Goal: Transaction & Acquisition: Purchase product/service

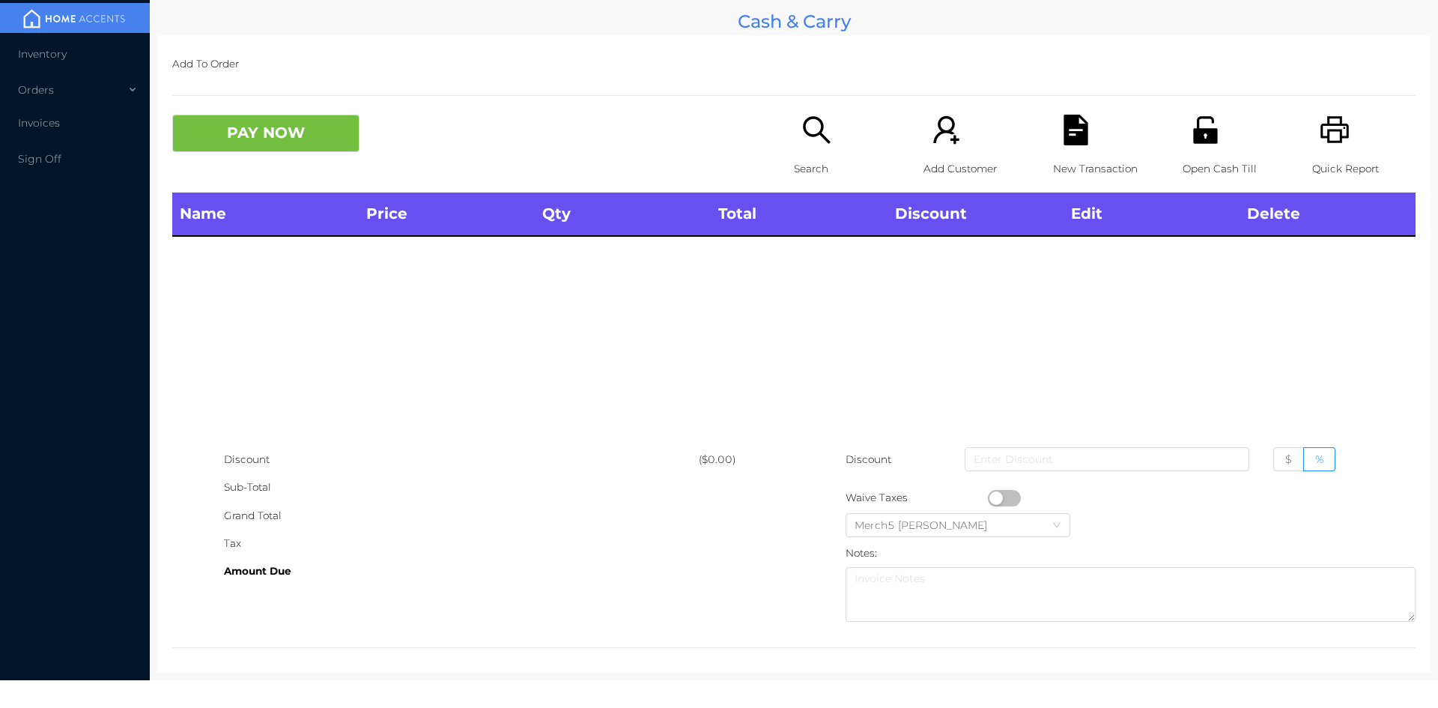
click at [795, 166] on p "Search" at bounding box center [845, 169] width 103 height 28
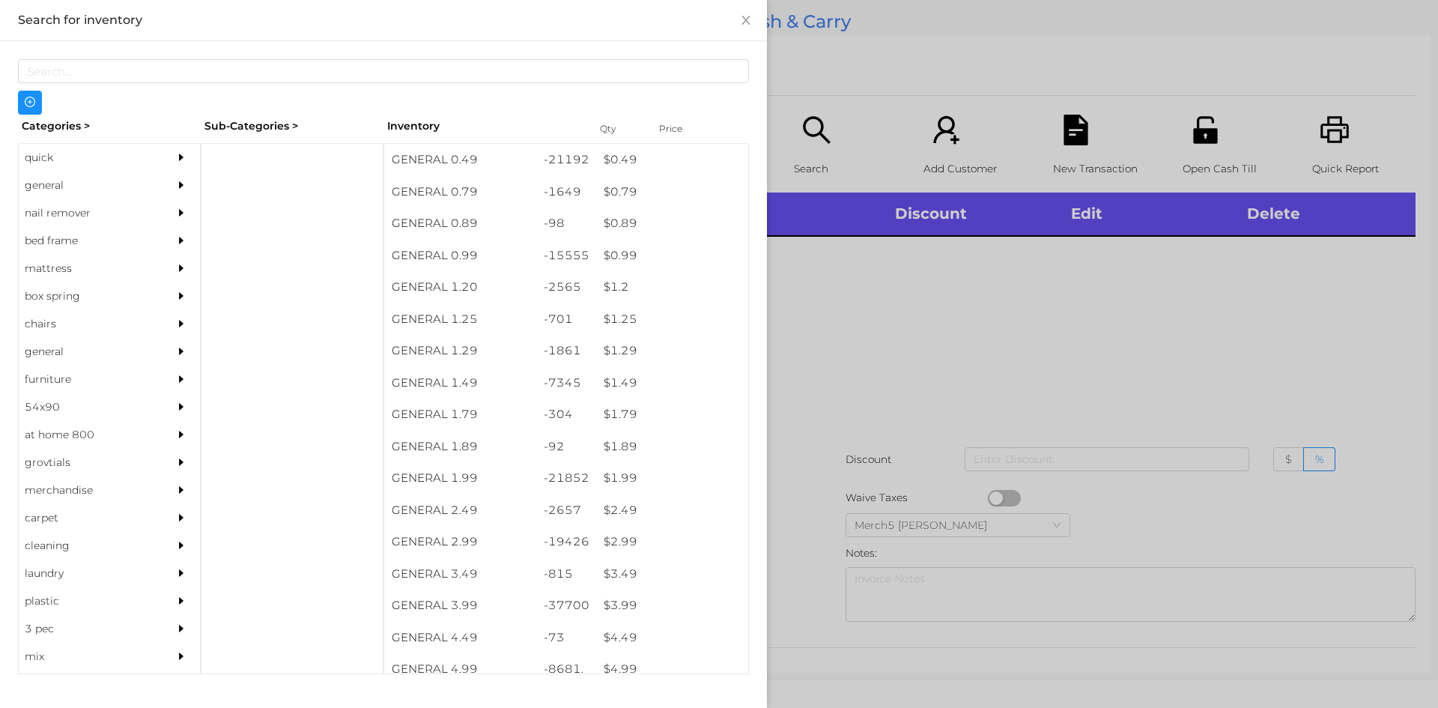
click at [179, 184] on icon "icon: caret-right" at bounding box center [181, 184] width 4 height 7
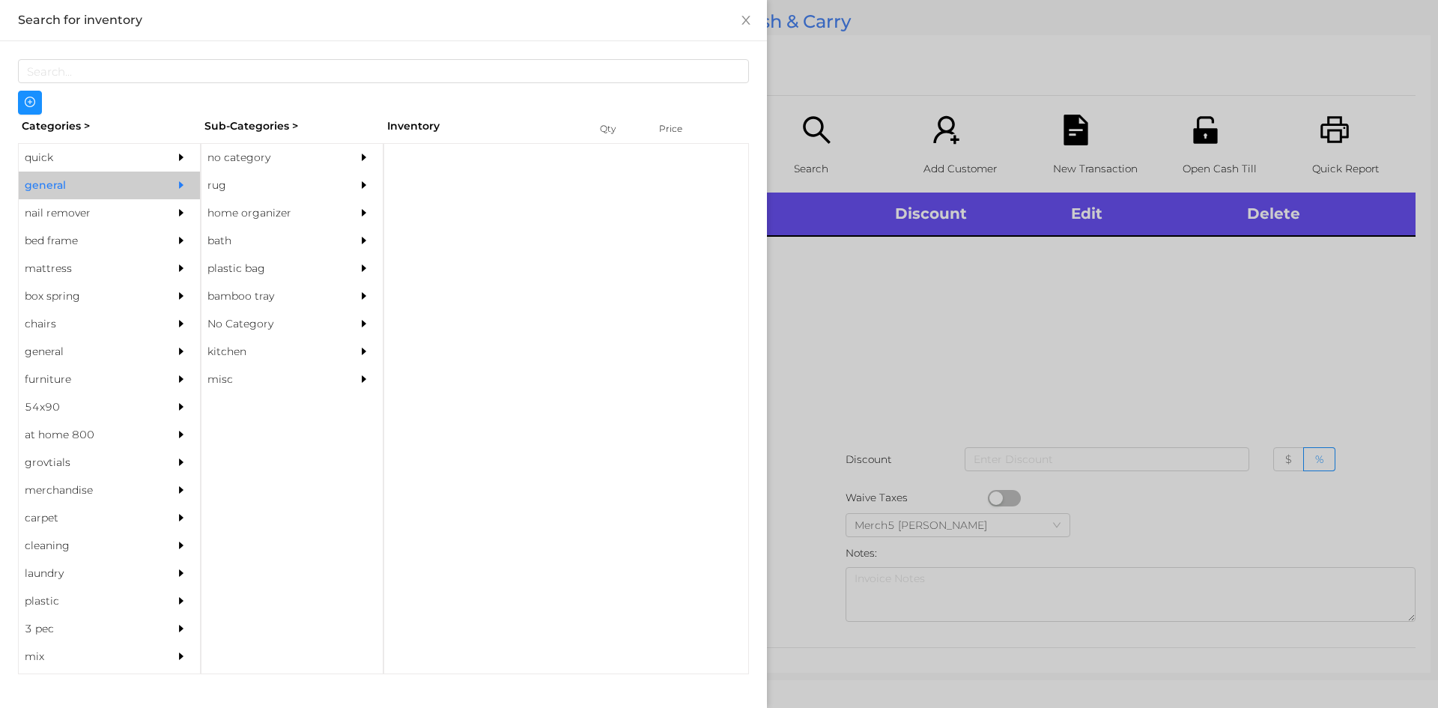
click at [312, 149] on div "no category" at bounding box center [269, 158] width 136 height 28
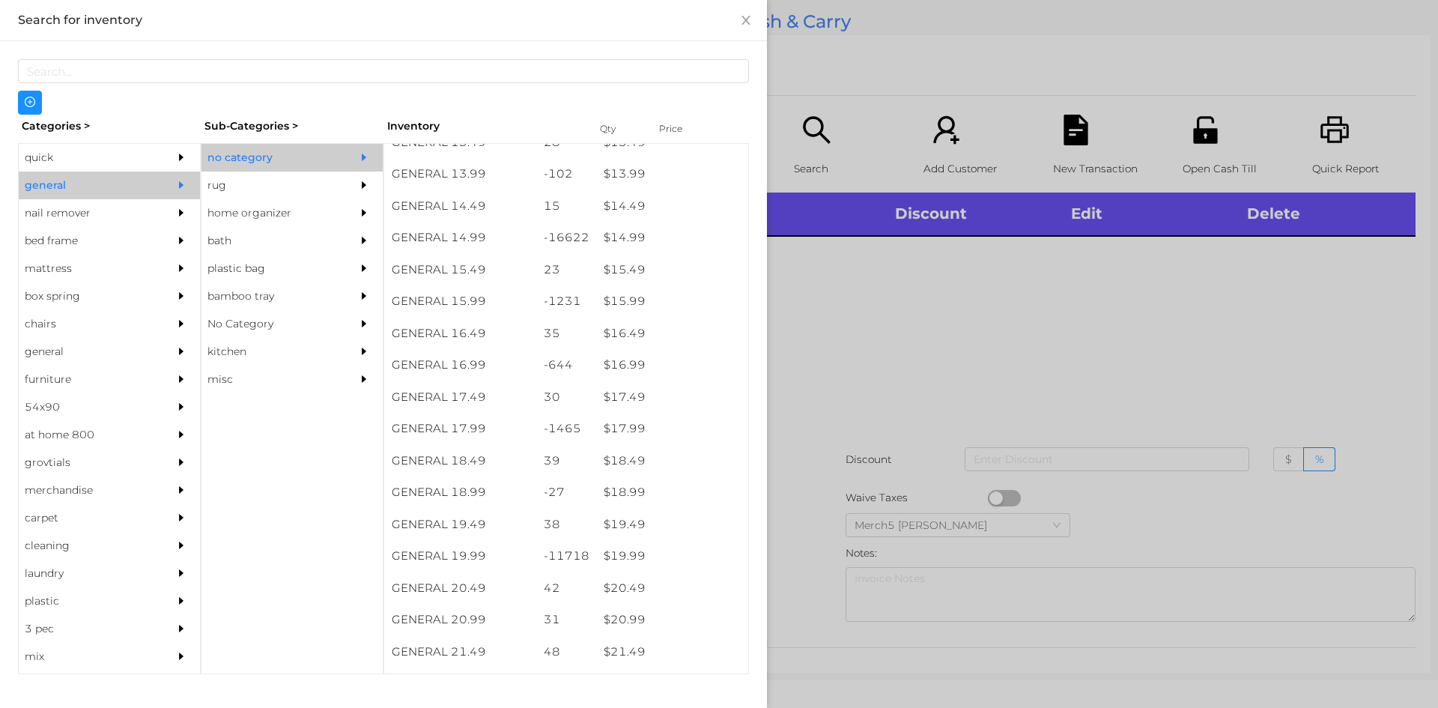
scroll to position [1201, 0]
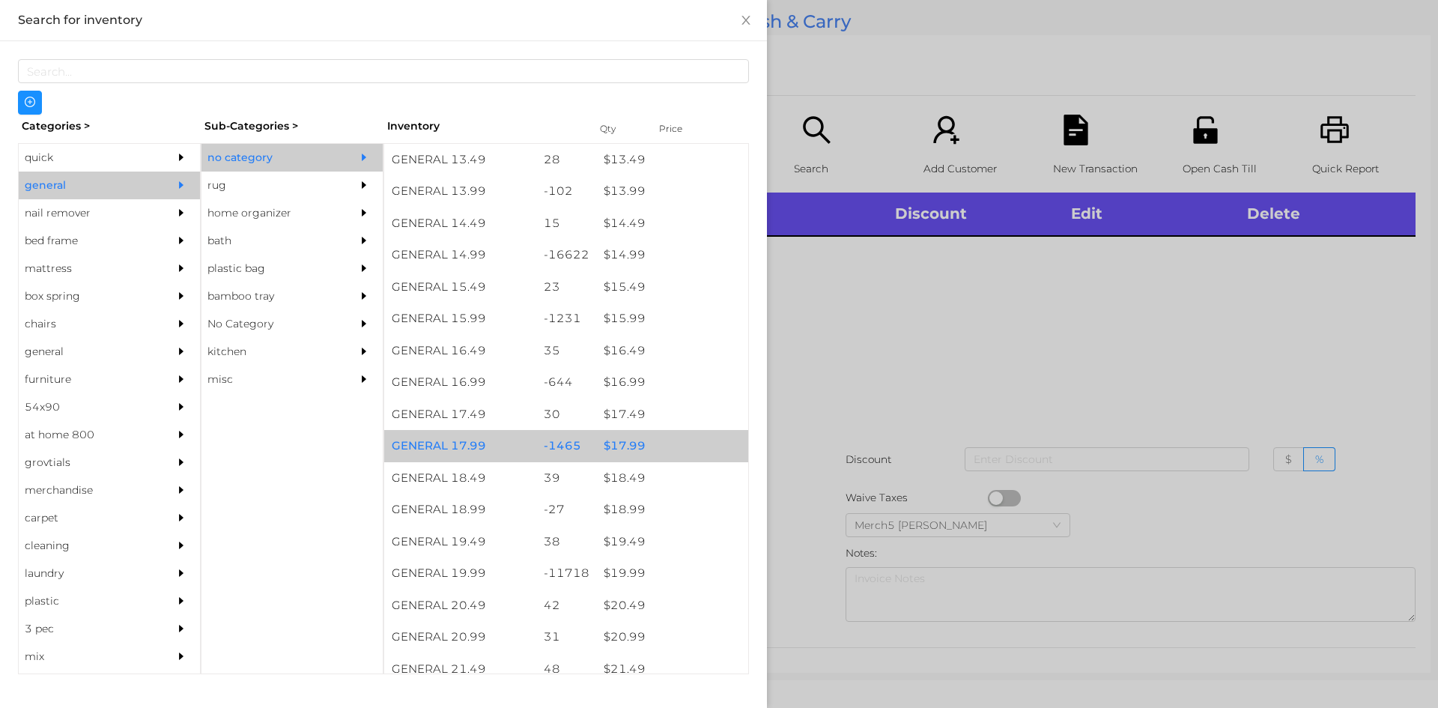
click at [682, 448] on div "$ 17.99" at bounding box center [672, 446] width 152 height 32
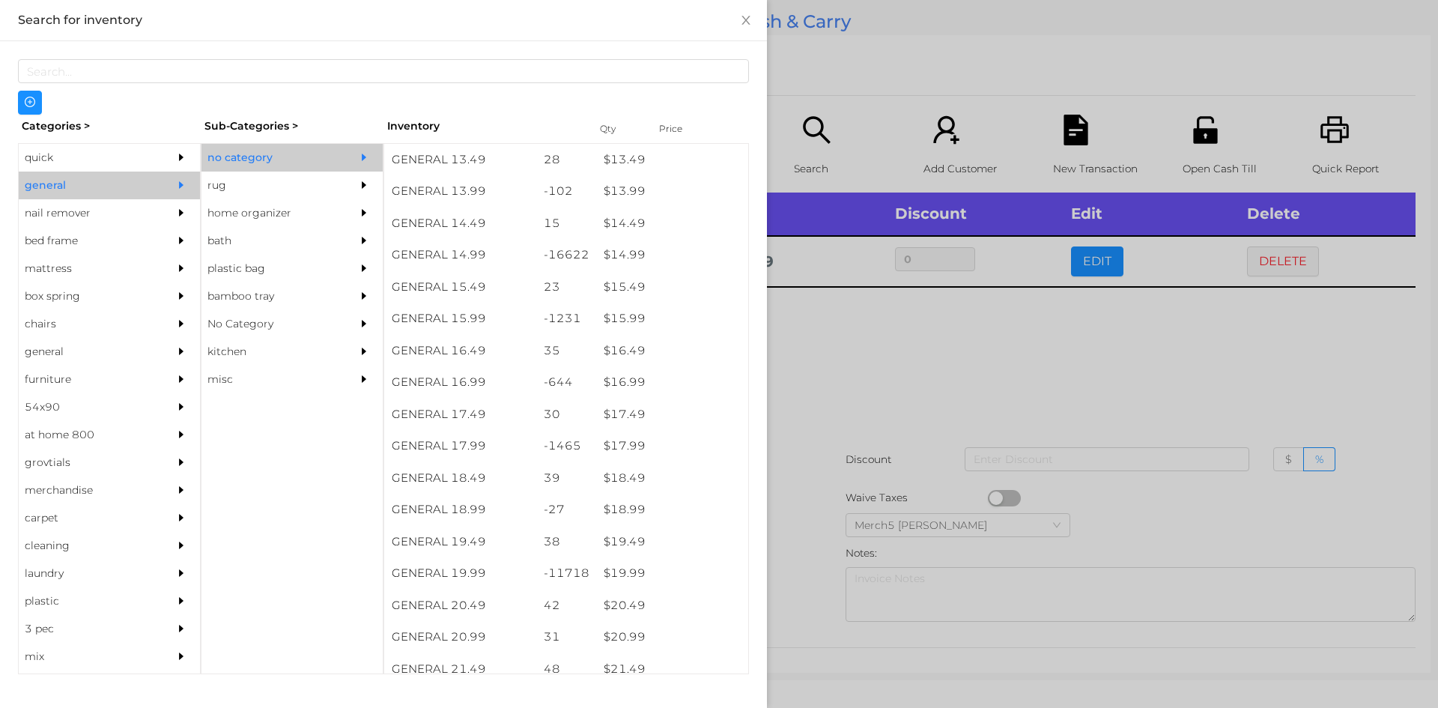
click at [1012, 420] on div at bounding box center [719, 354] width 1438 height 708
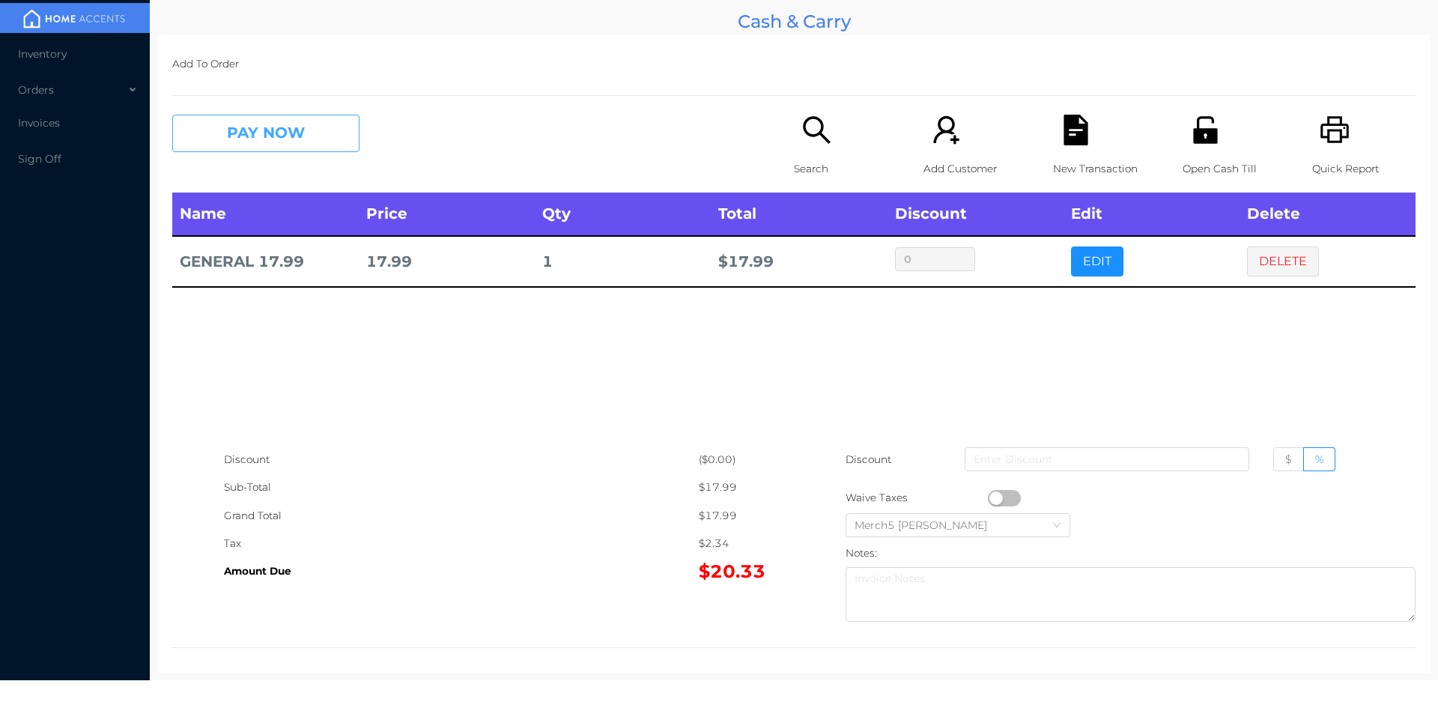
click at [335, 135] on button "PAY NOW" at bounding box center [265, 133] width 187 height 37
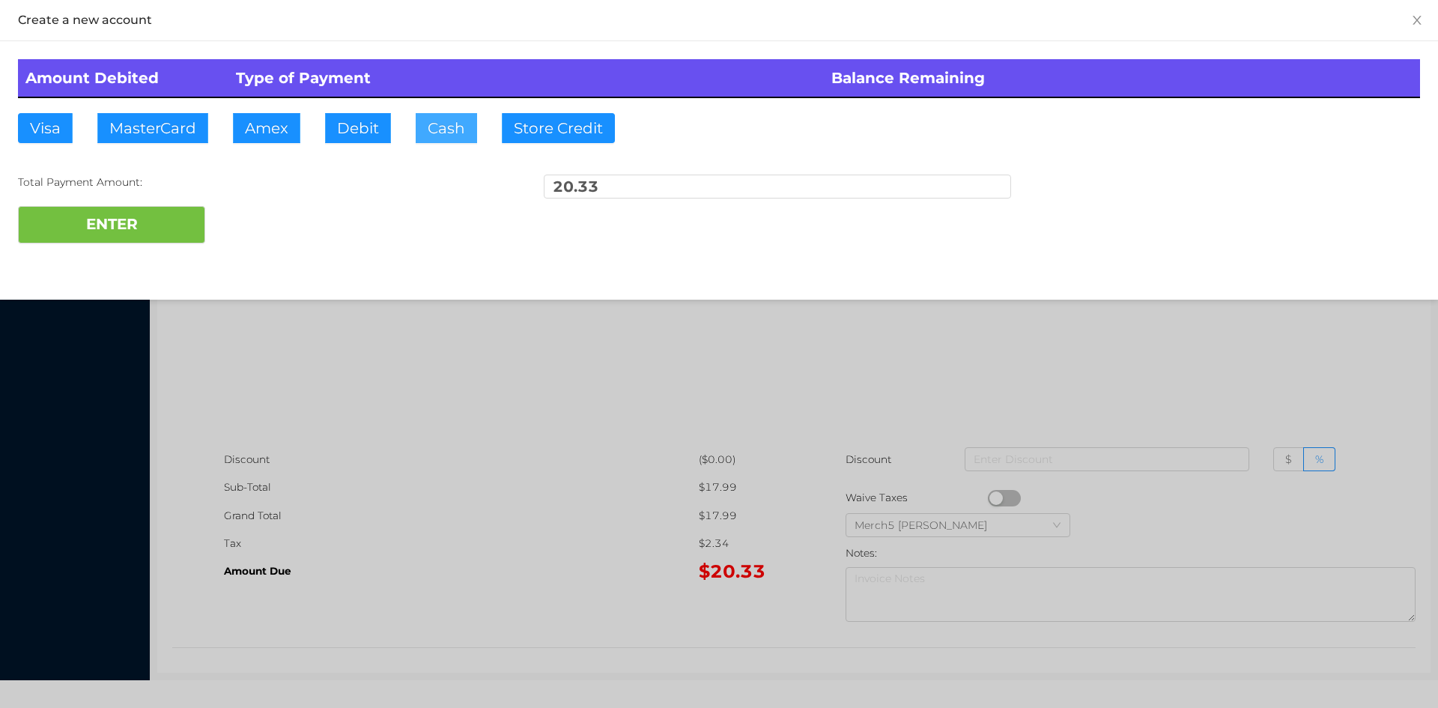
click at [460, 138] on button "Cash" at bounding box center [446, 128] width 61 height 30
type input "20.35"
click at [193, 230] on button "ENTER" at bounding box center [111, 224] width 187 height 37
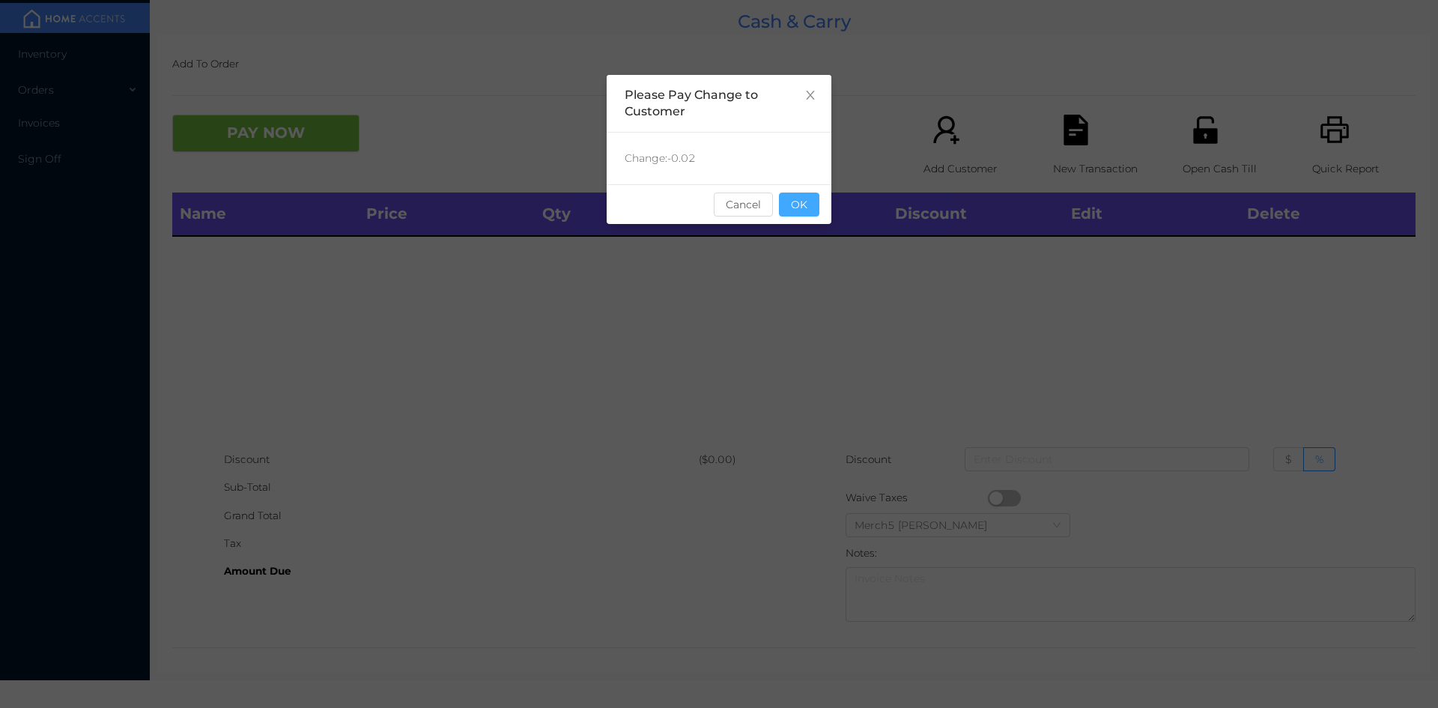
click at [810, 201] on button "OK" at bounding box center [799, 204] width 40 height 24
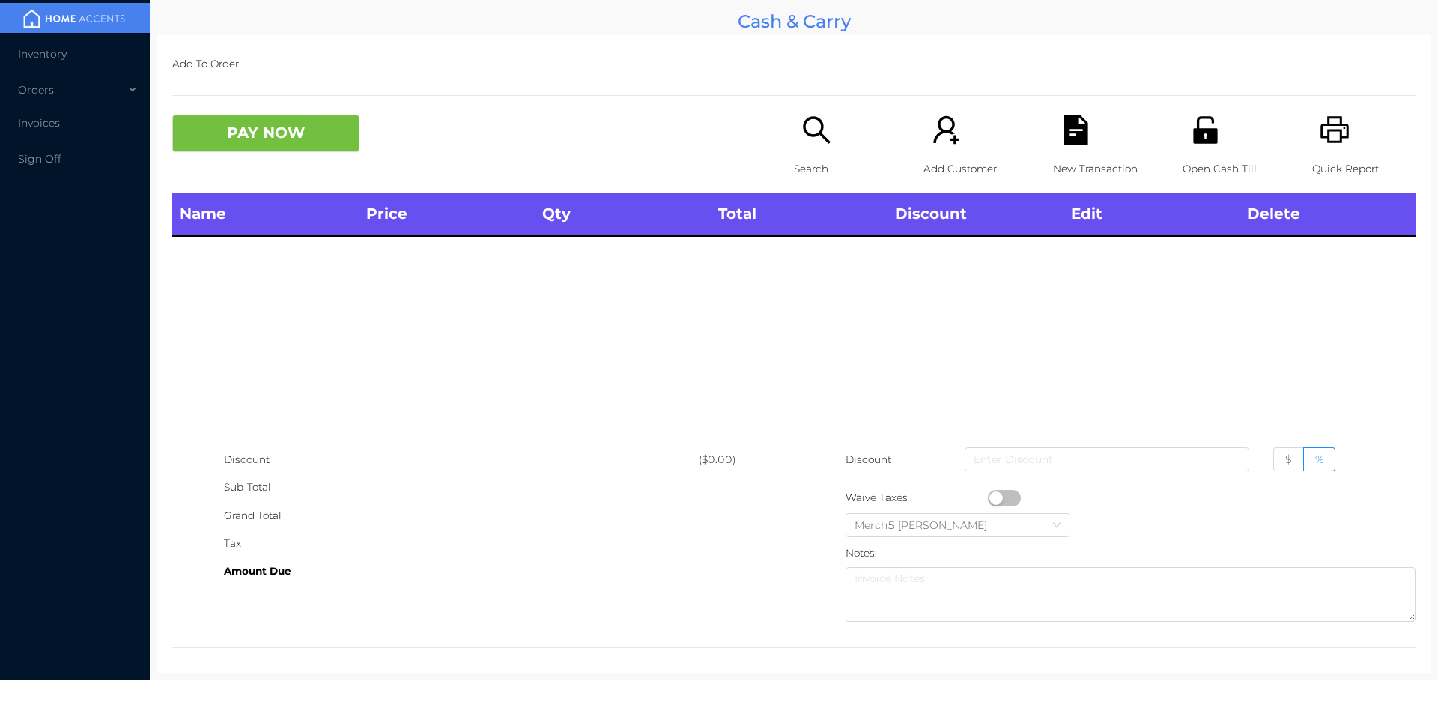
click at [825, 153] on div "Search" at bounding box center [845, 154] width 103 height 78
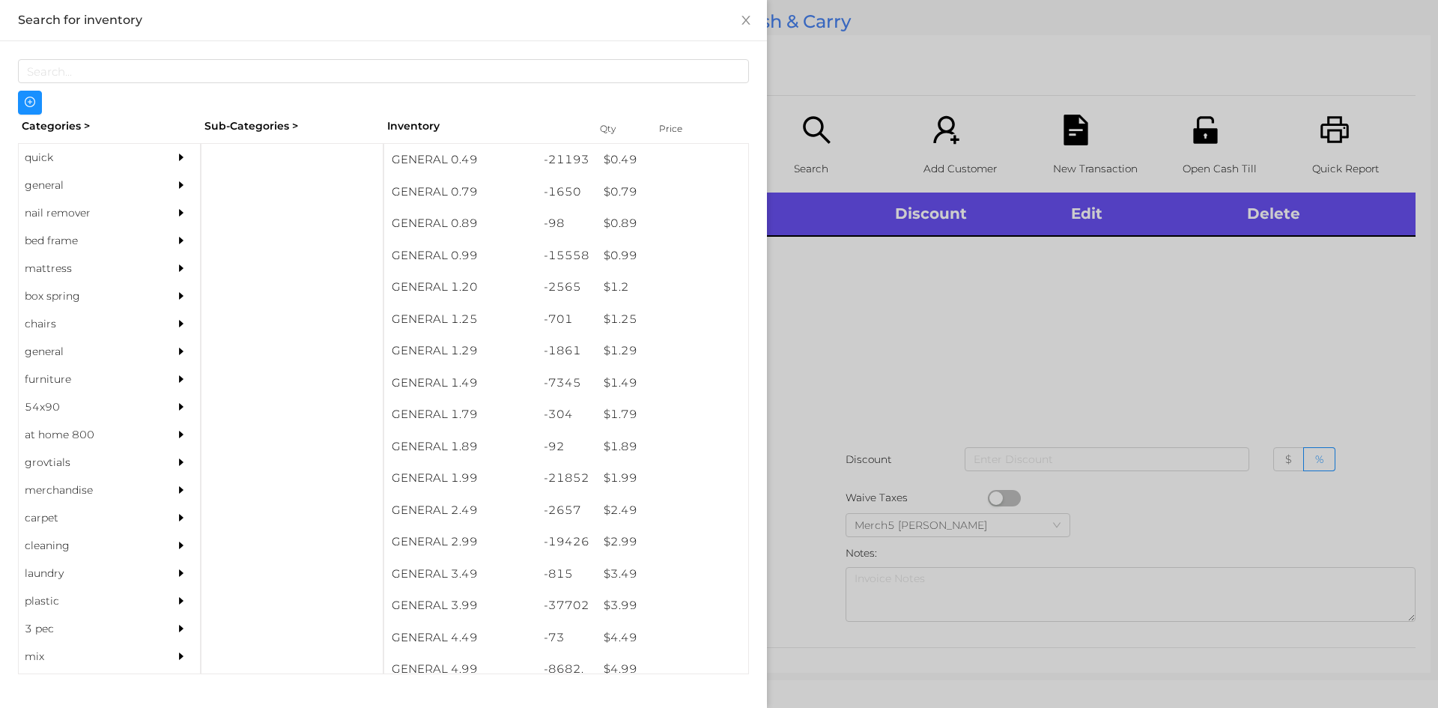
click at [154, 181] on div "general" at bounding box center [109, 186] width 181 height 28
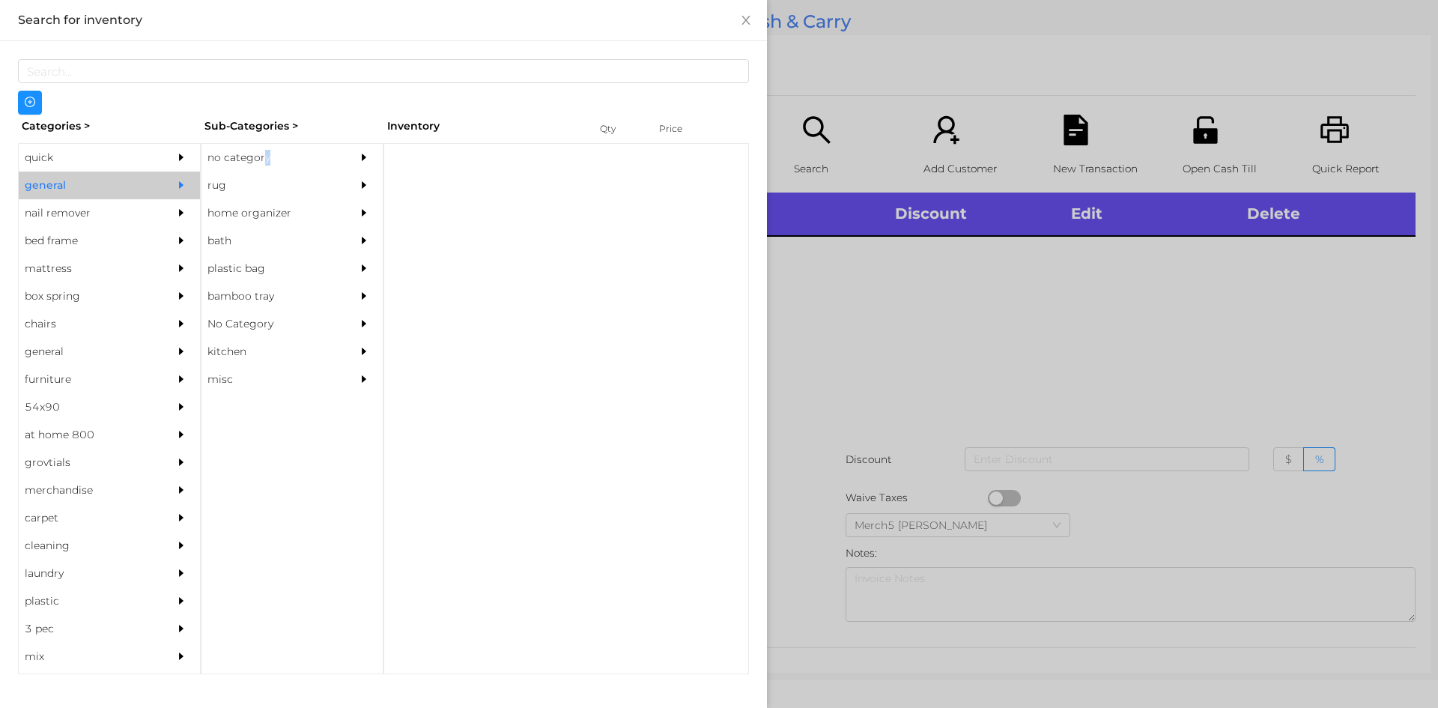
click at [267, 160] on div "no category" at bounding box center [269, 158] width 136 height 28
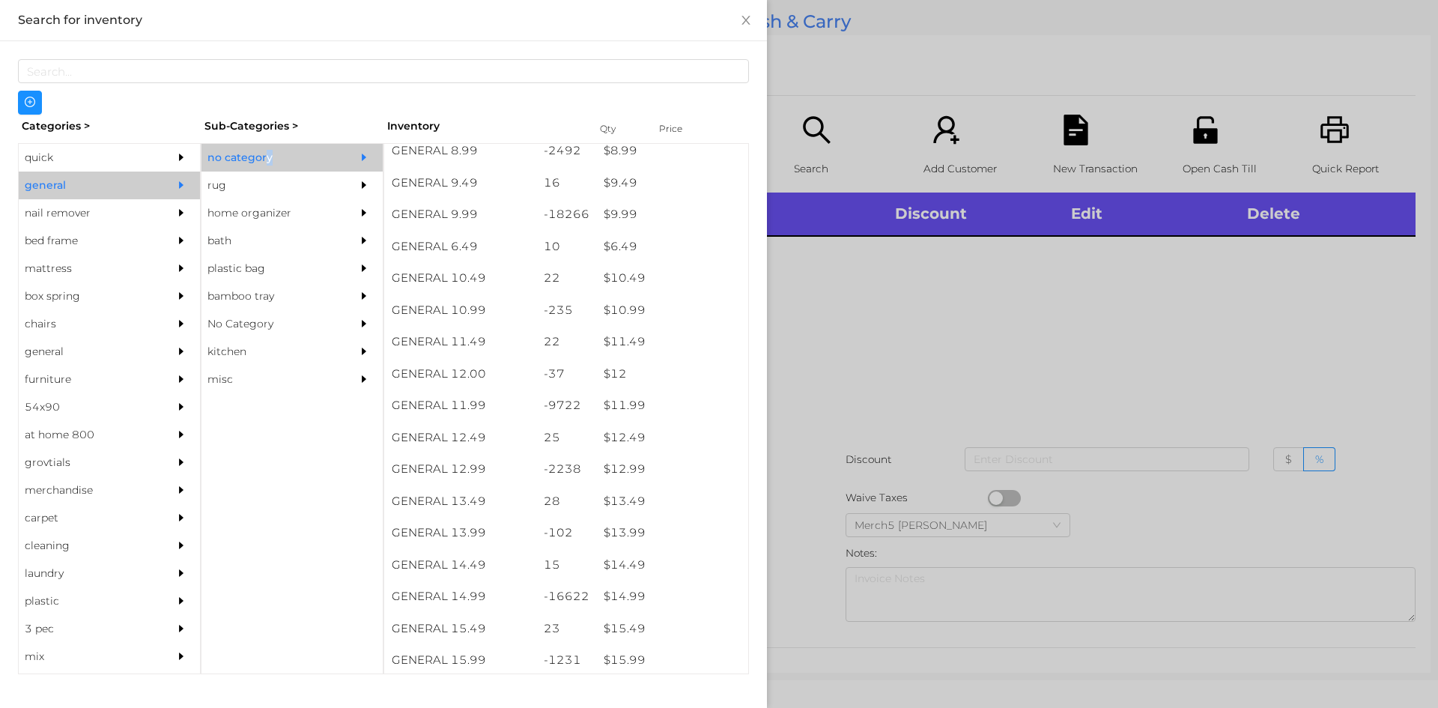
scroll to position [899, 0]
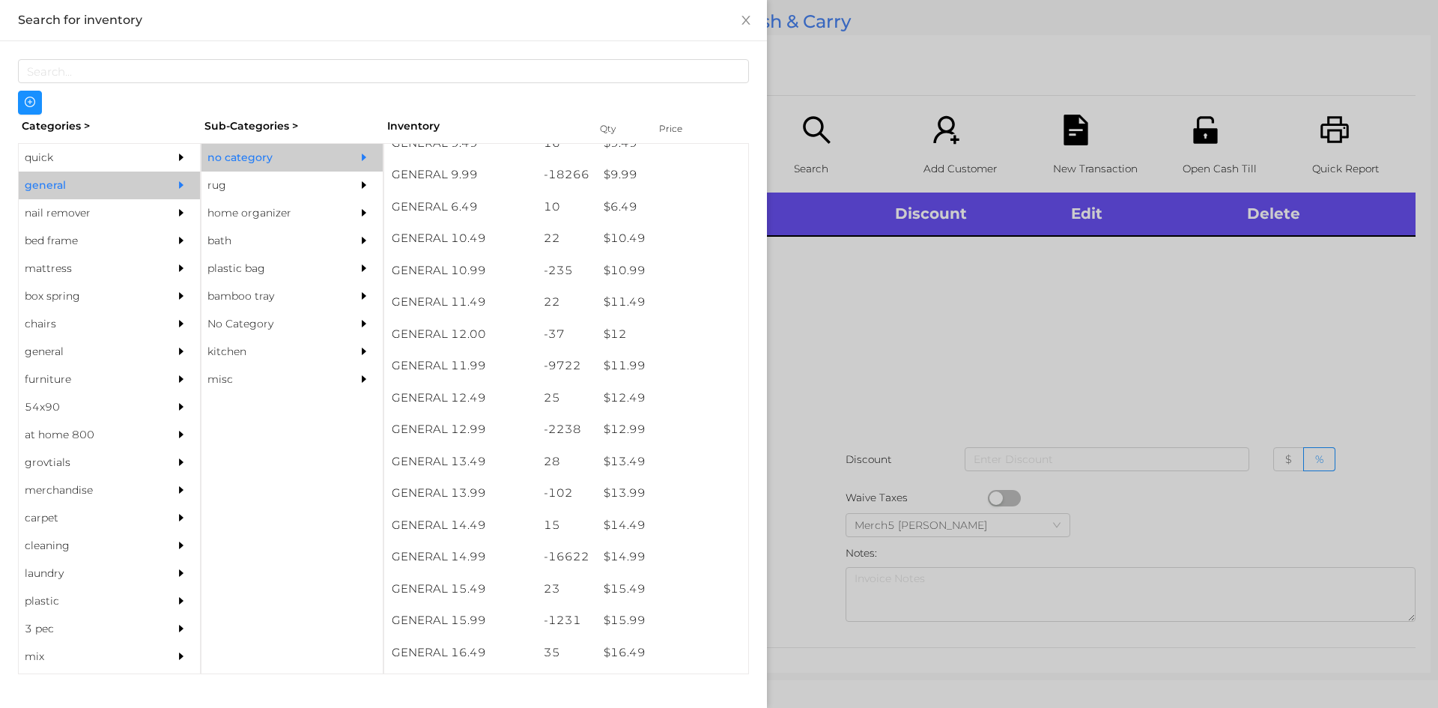
click at [916, 401] on div at bounding box center [719, 354] width 1438 height 708
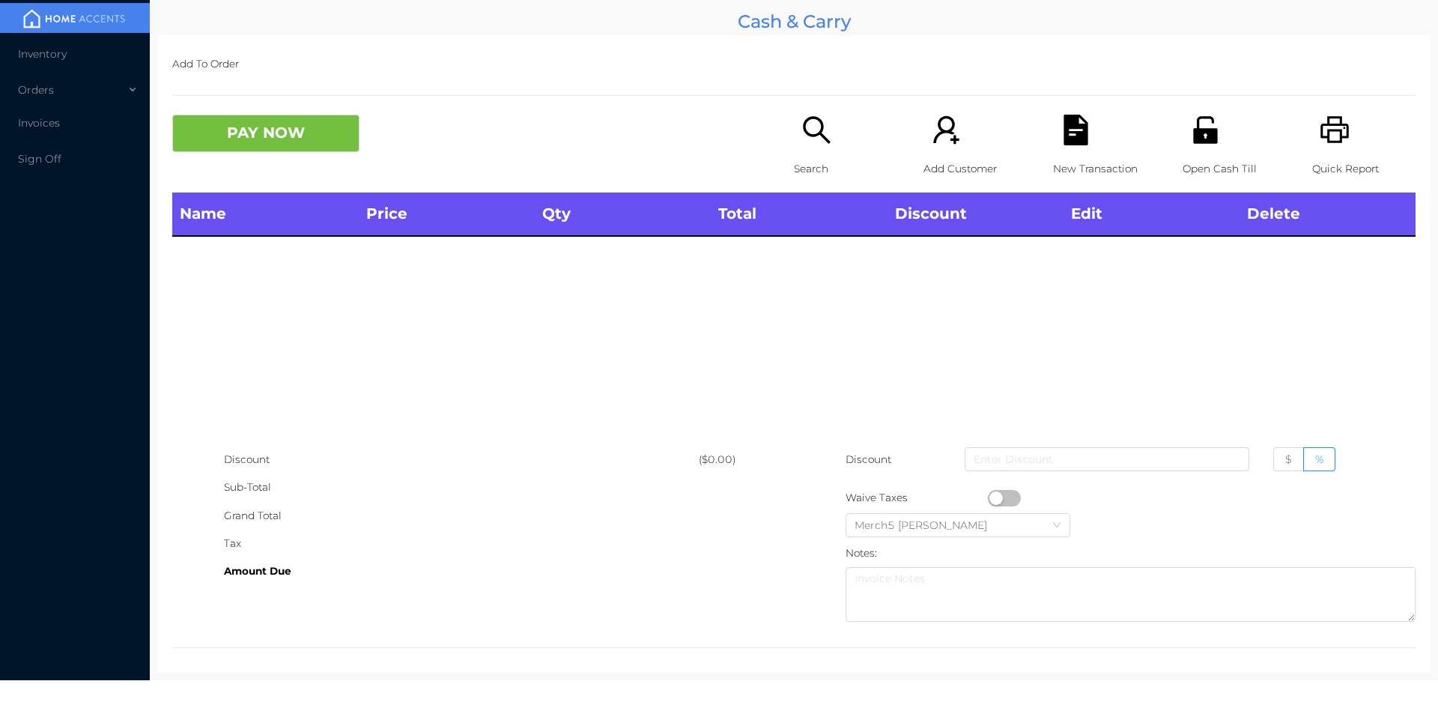
click at [799, 160] on p "Search" at bounding box center [845, 169] width 103 height 28
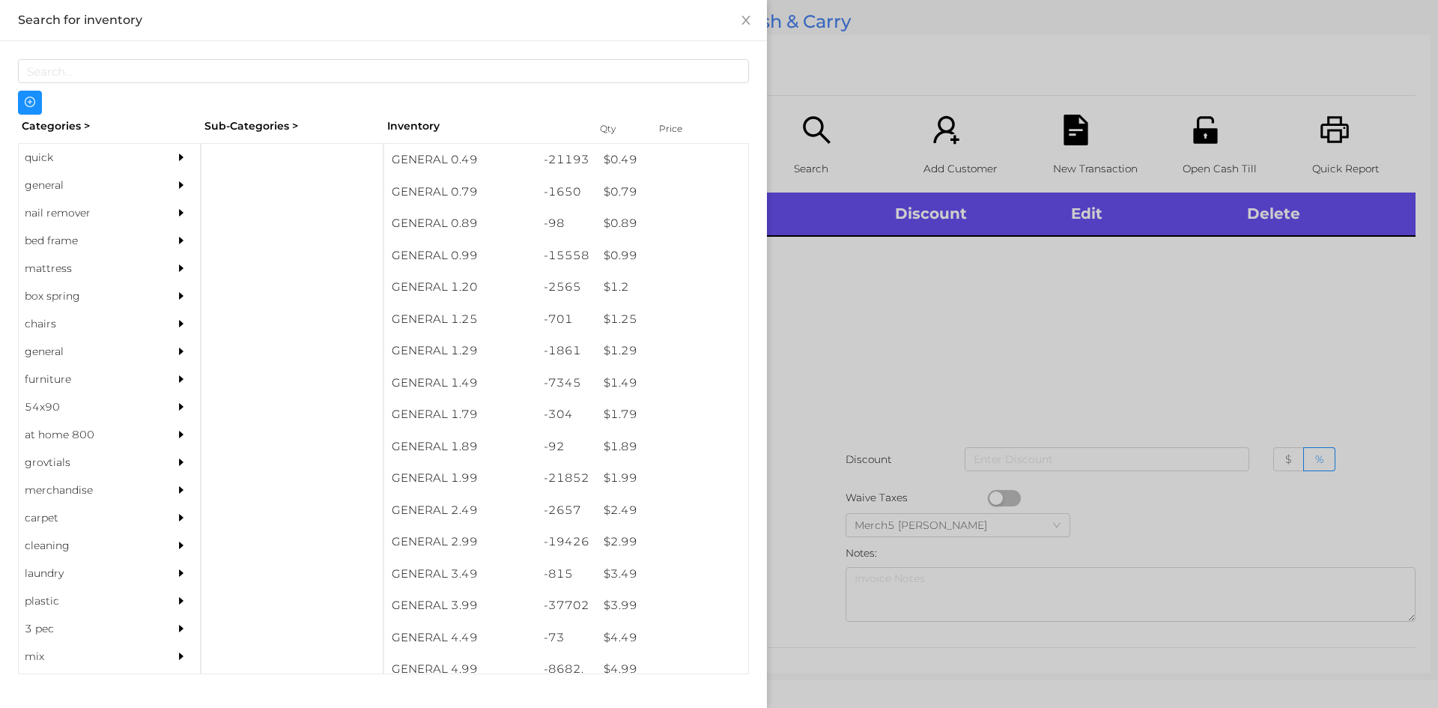
click at [144, 191] on div "general" at bounding box center [87, 186] width 136 height 28
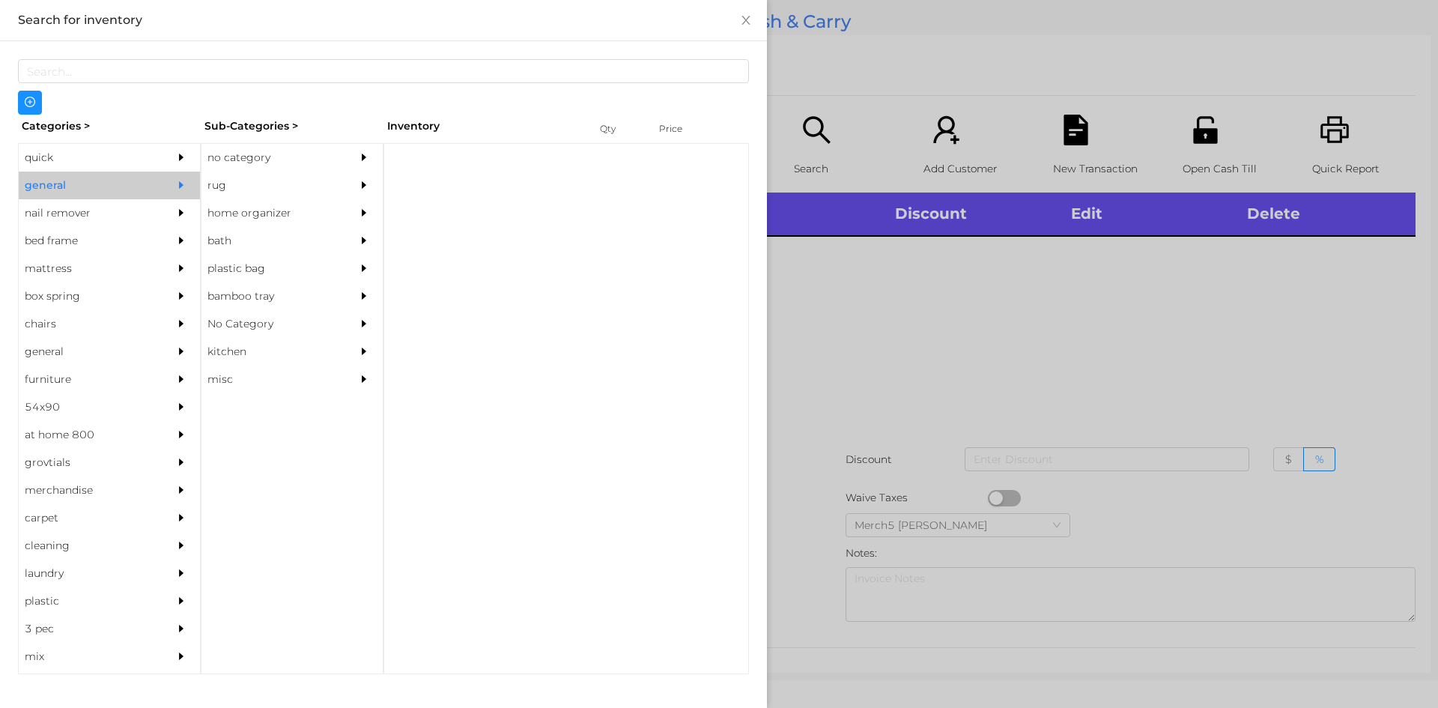
click at [324, 160] on div "no category" at bounding box center [269, 158] width 136 height 28
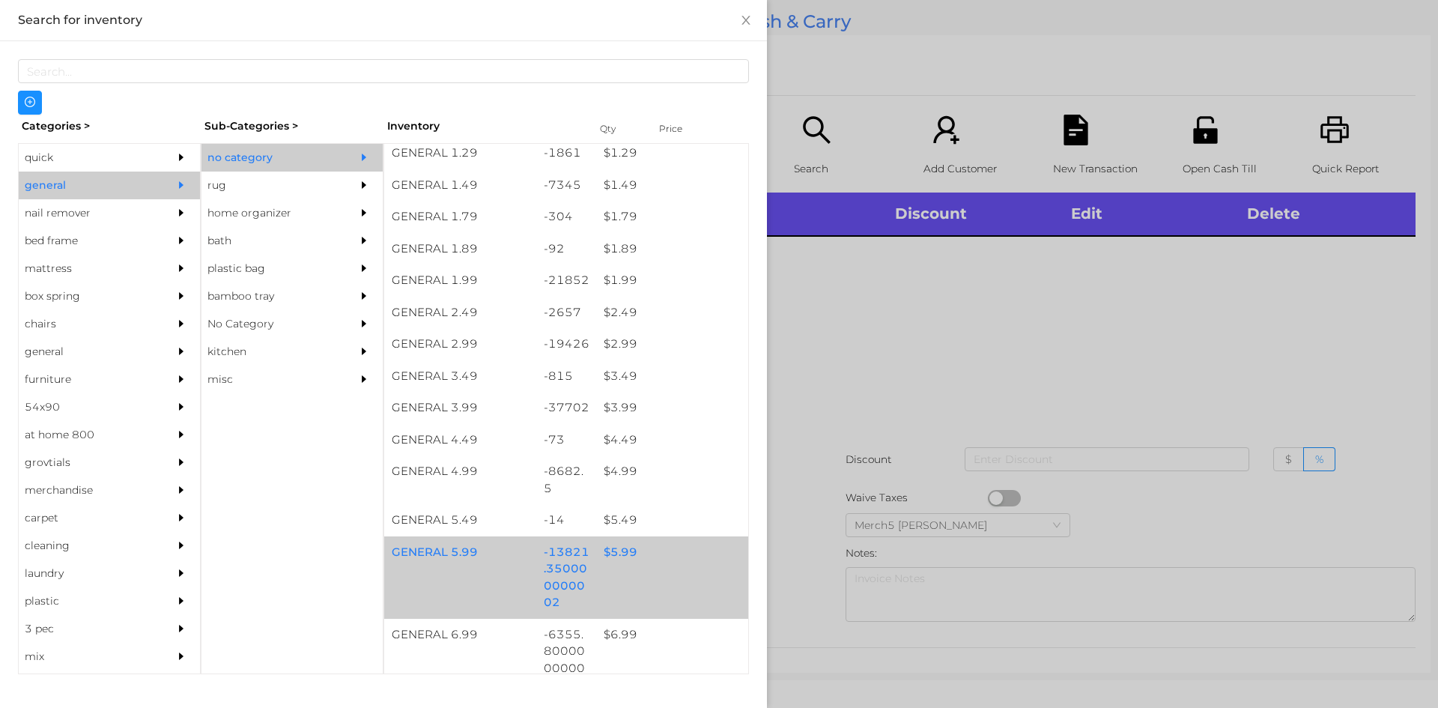
scroll to position [449, 0]
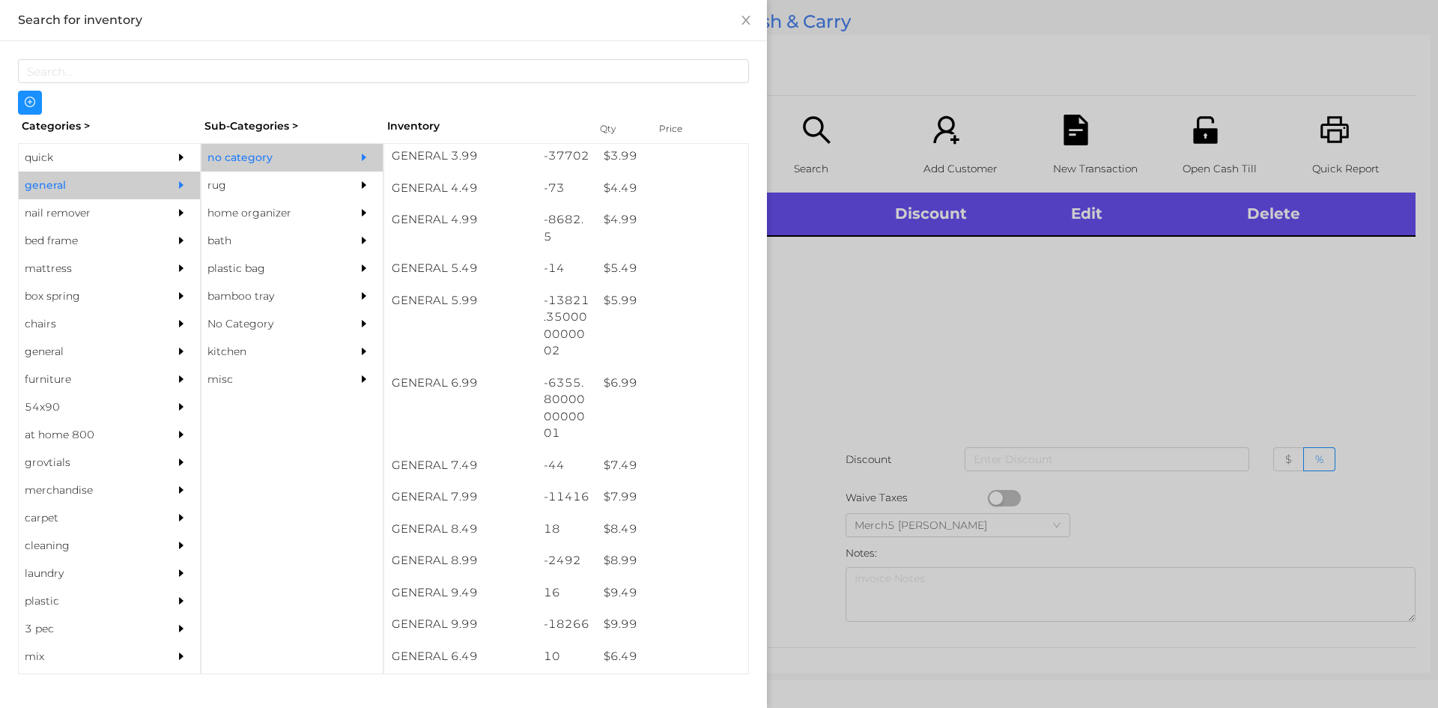
click at [906, 336] on div at bounding box center [719, 354] width 1438 height 708
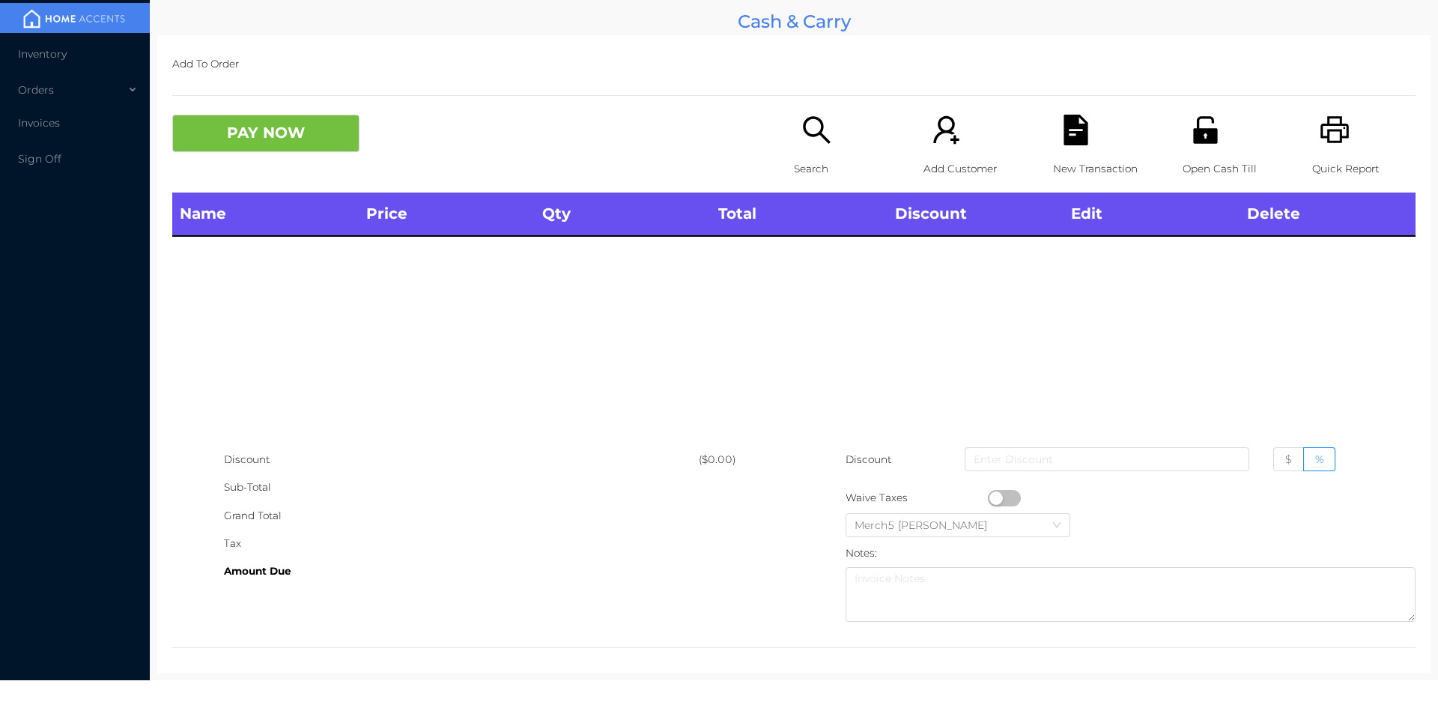
click at [806, 116] on icon "icon: search" at bounding box center [816, 130] width 31 height 31
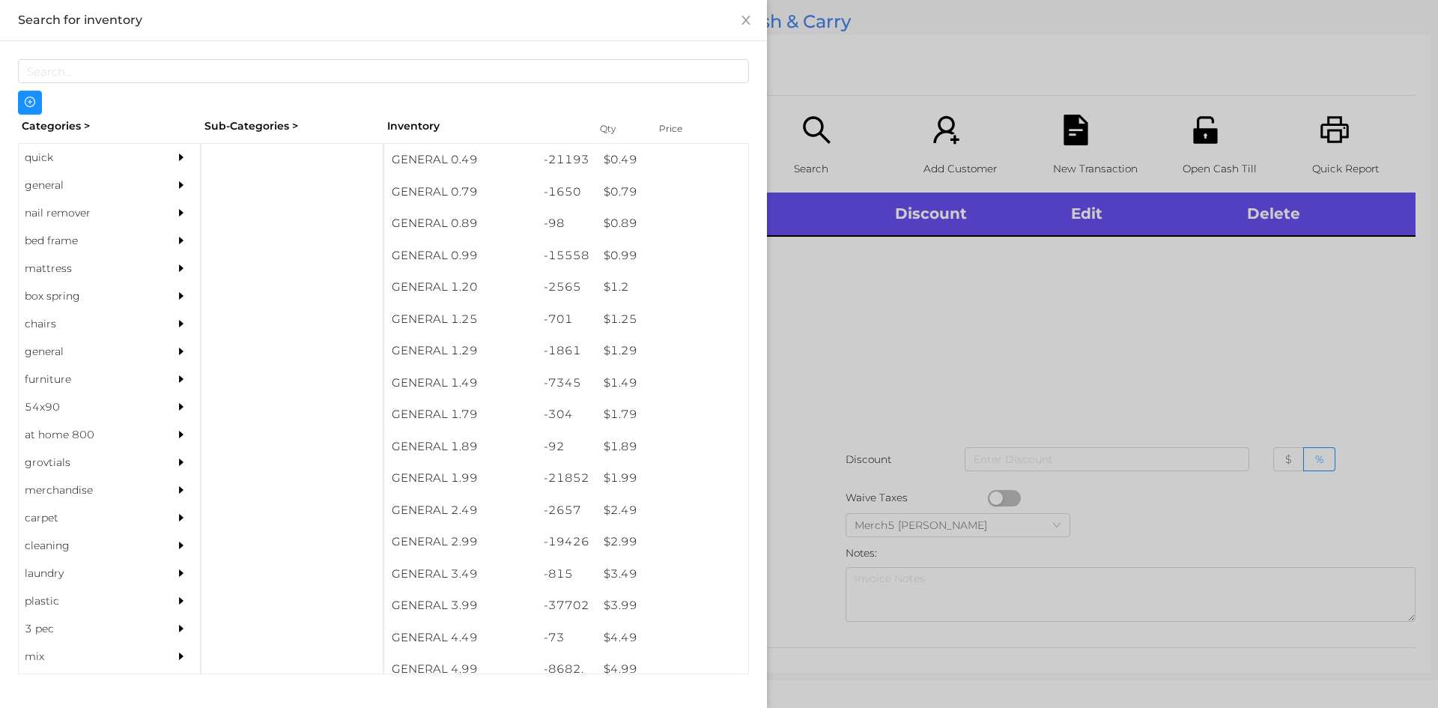
click at [125, 173] on div "general" at bounding box center [87, 186] width 136 height 28
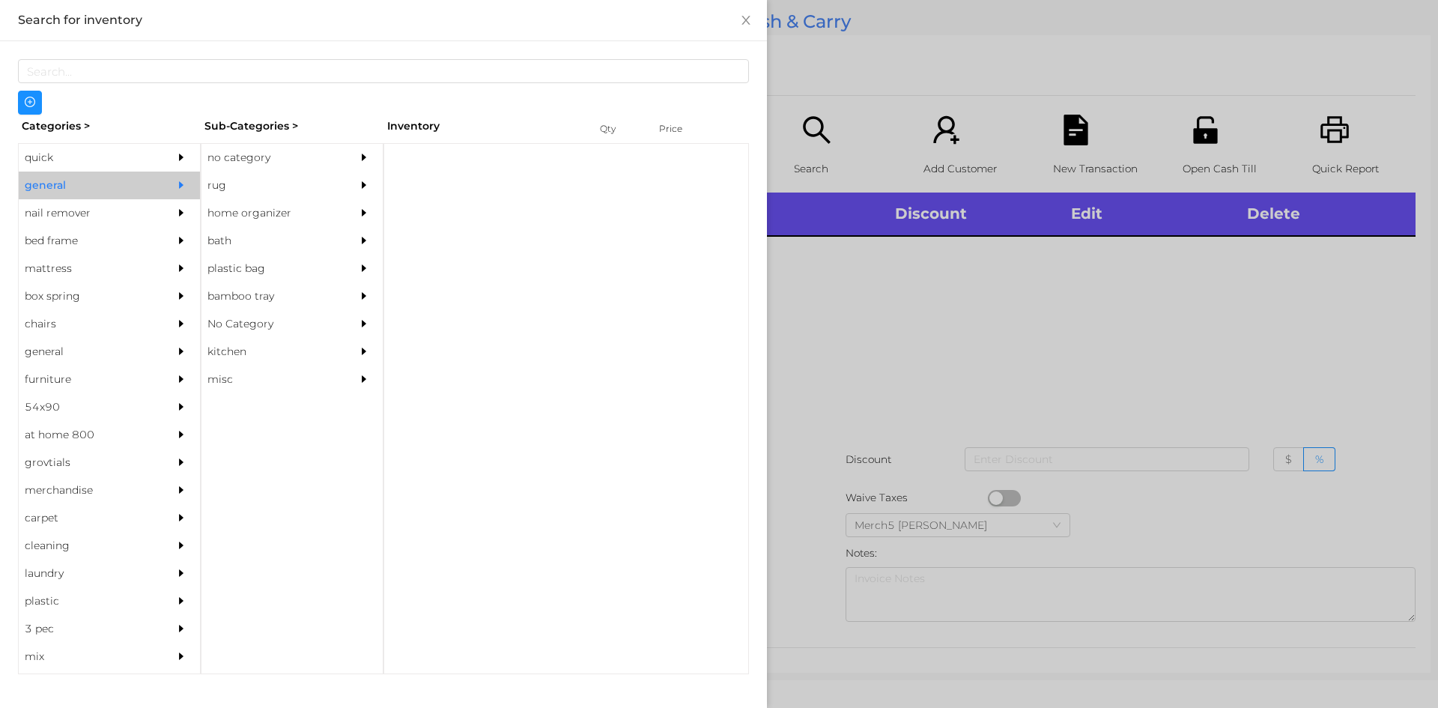
click at [314, 149] on div "no category" at bounding box center [269, 158] width 136 height 28
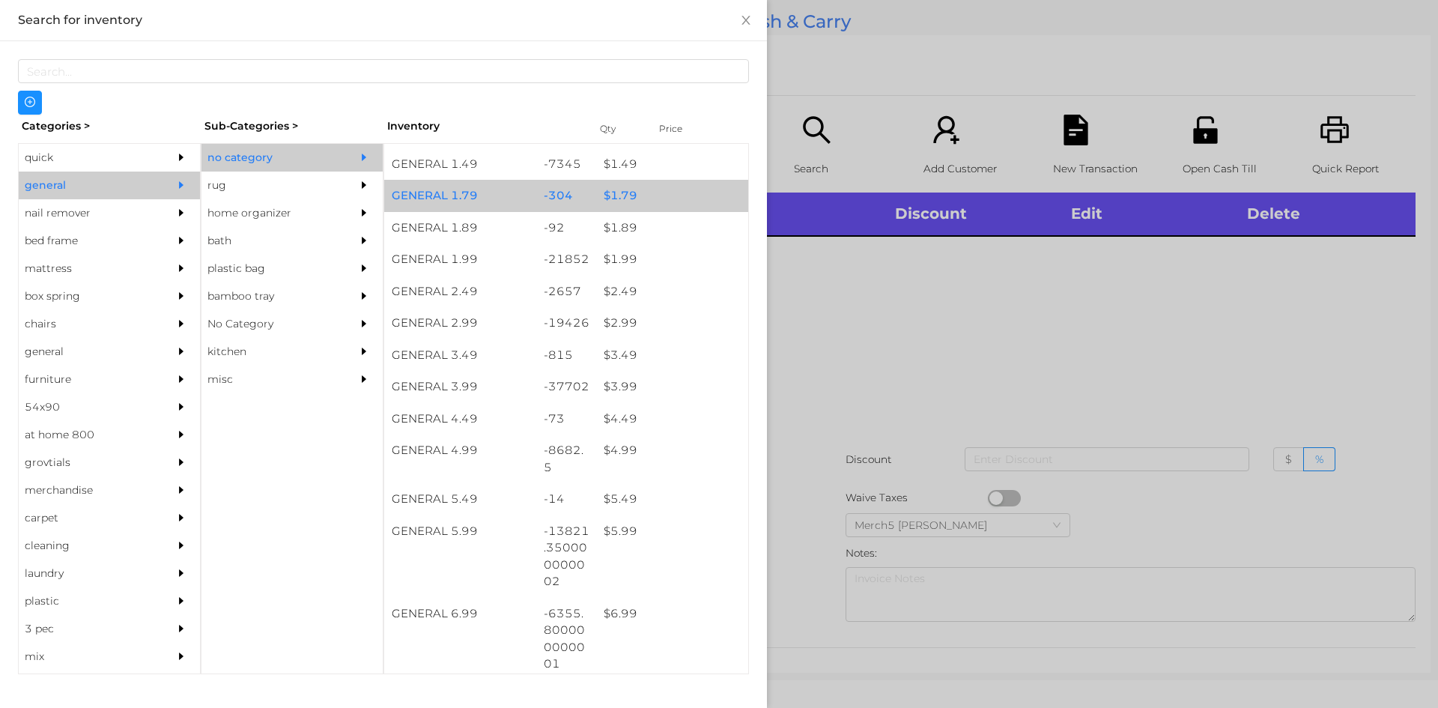
scroll to position [374, 0]
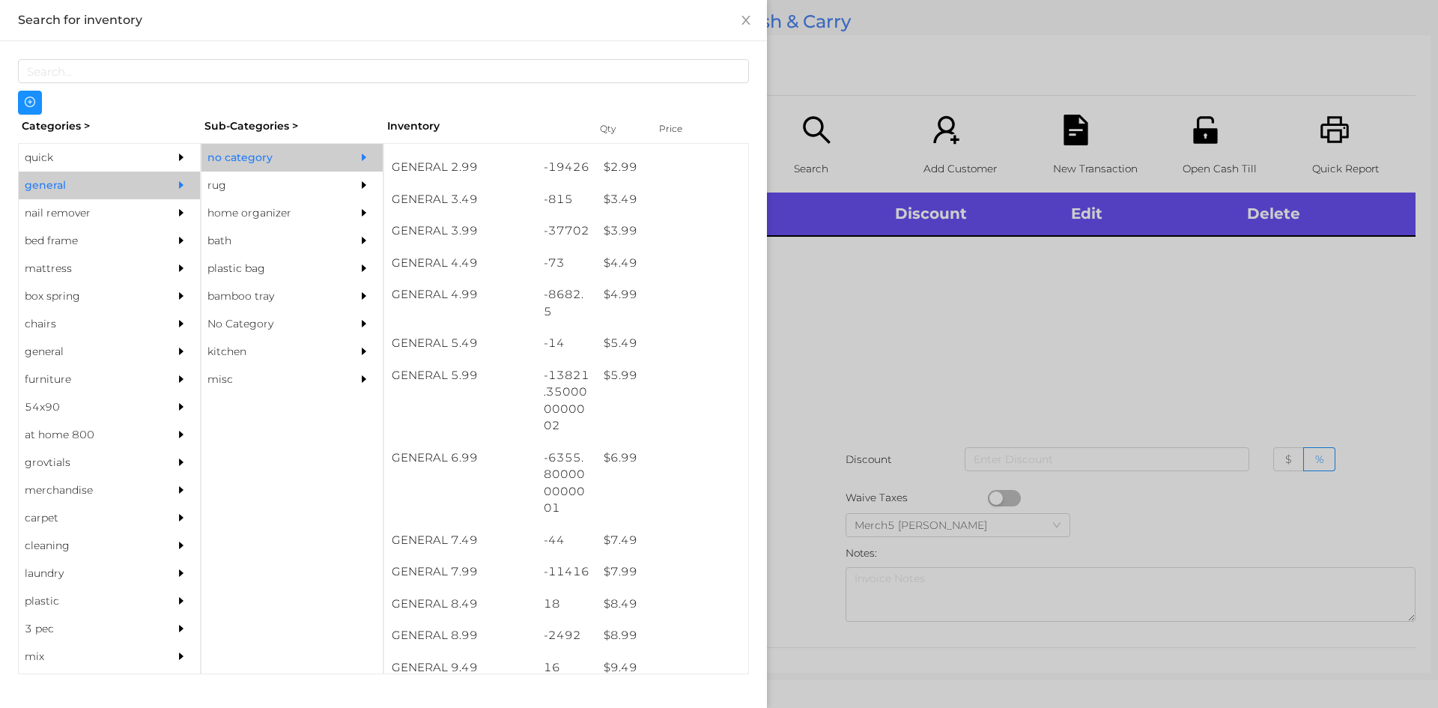
click at [1016, 381] on div at bounding box center [719, 354] width 1438 height 708
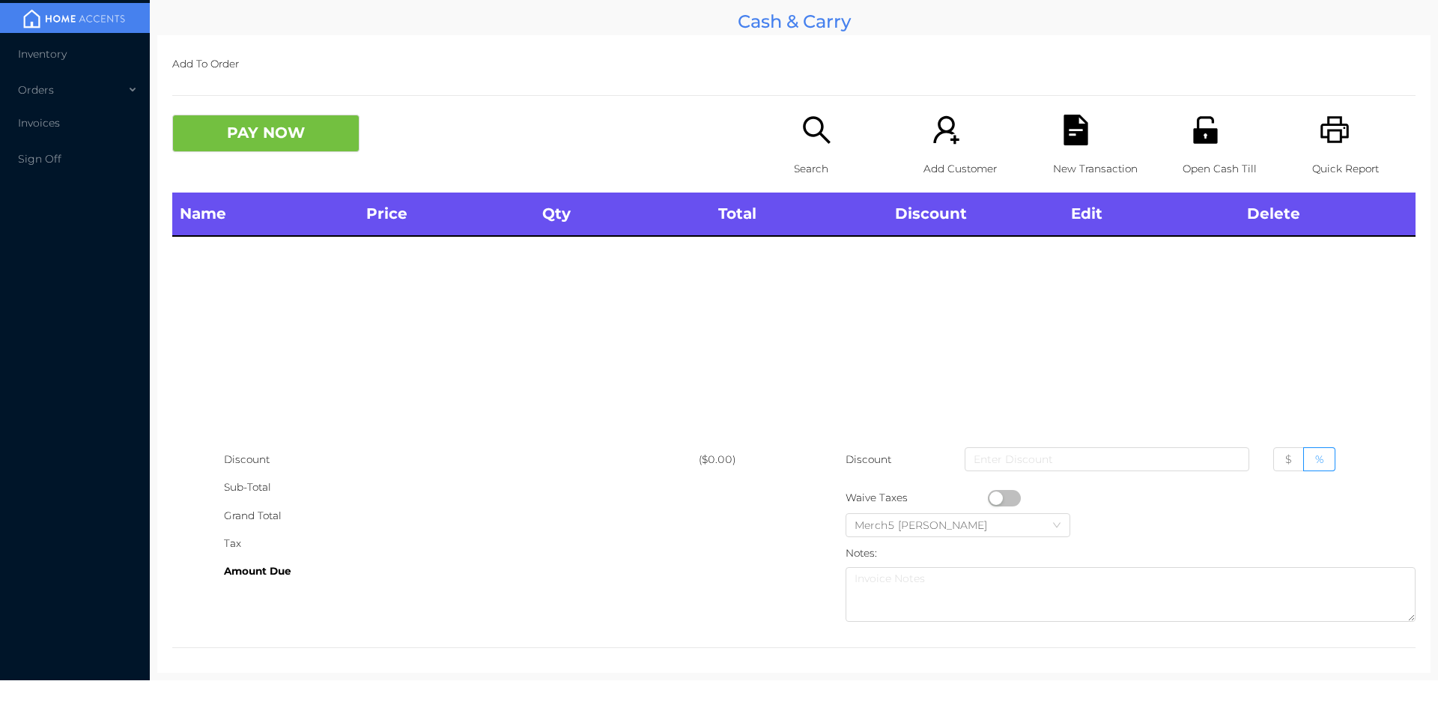
click at [813, 131] on icon "icon: search" at bounding box center [816, 130] width 31 height 31
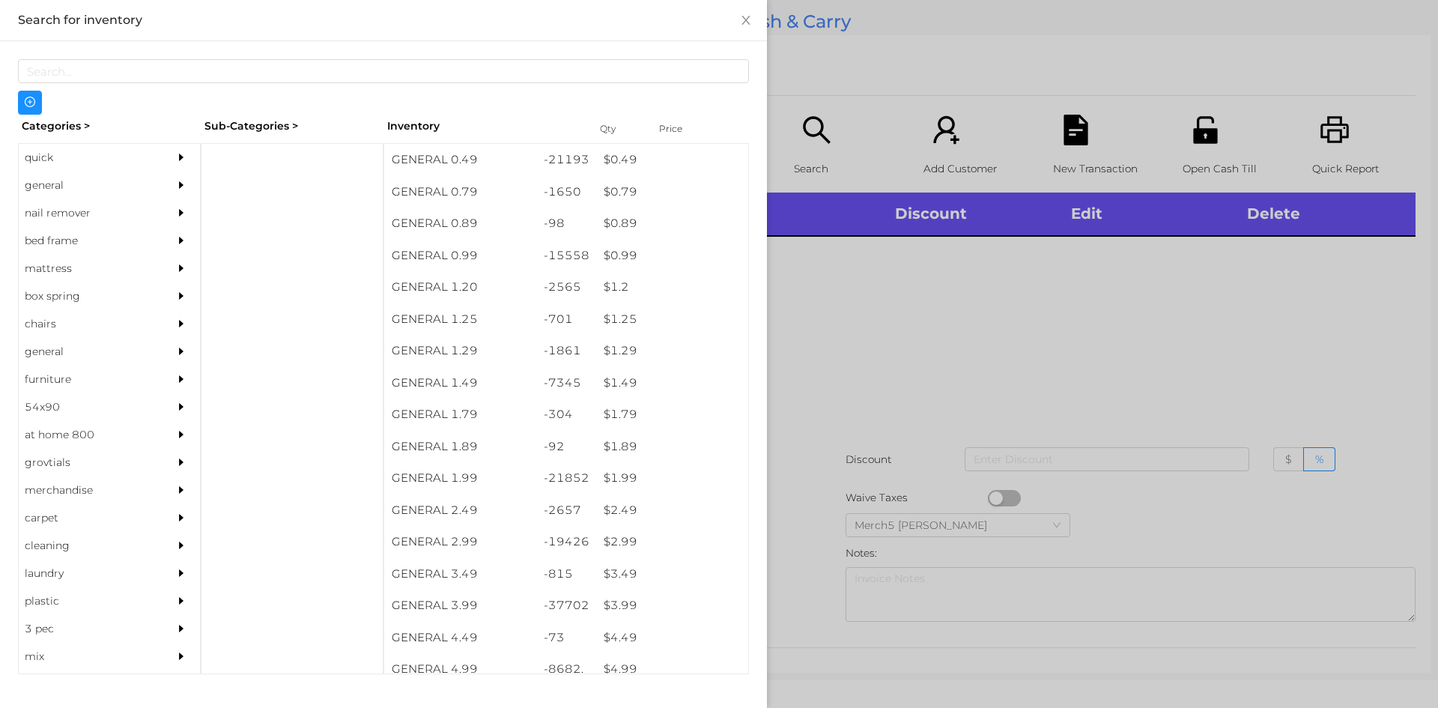
click at [926, 338] on div at bounding box center [719, 354] width 1438 height 708
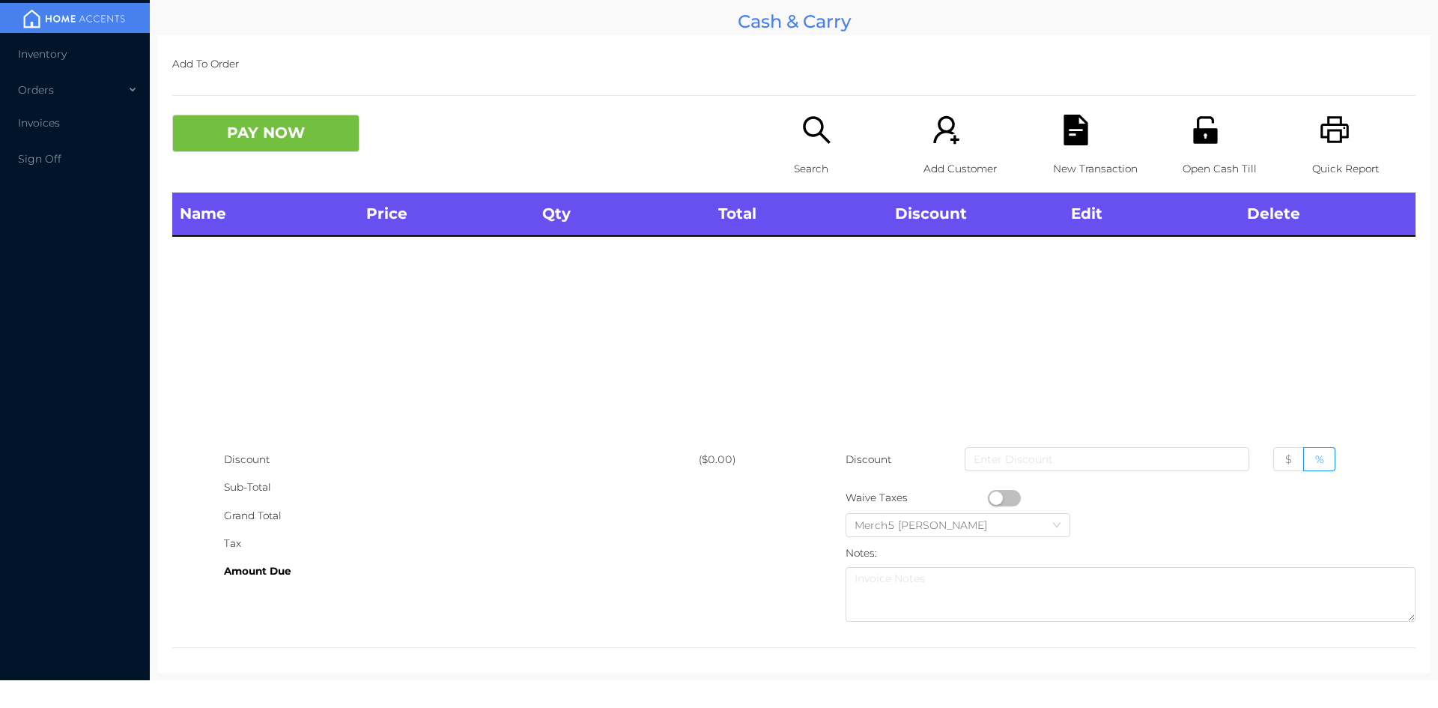
click at [794, 158] on p "Search" at bounding box center [845, 169] width 103 height 28
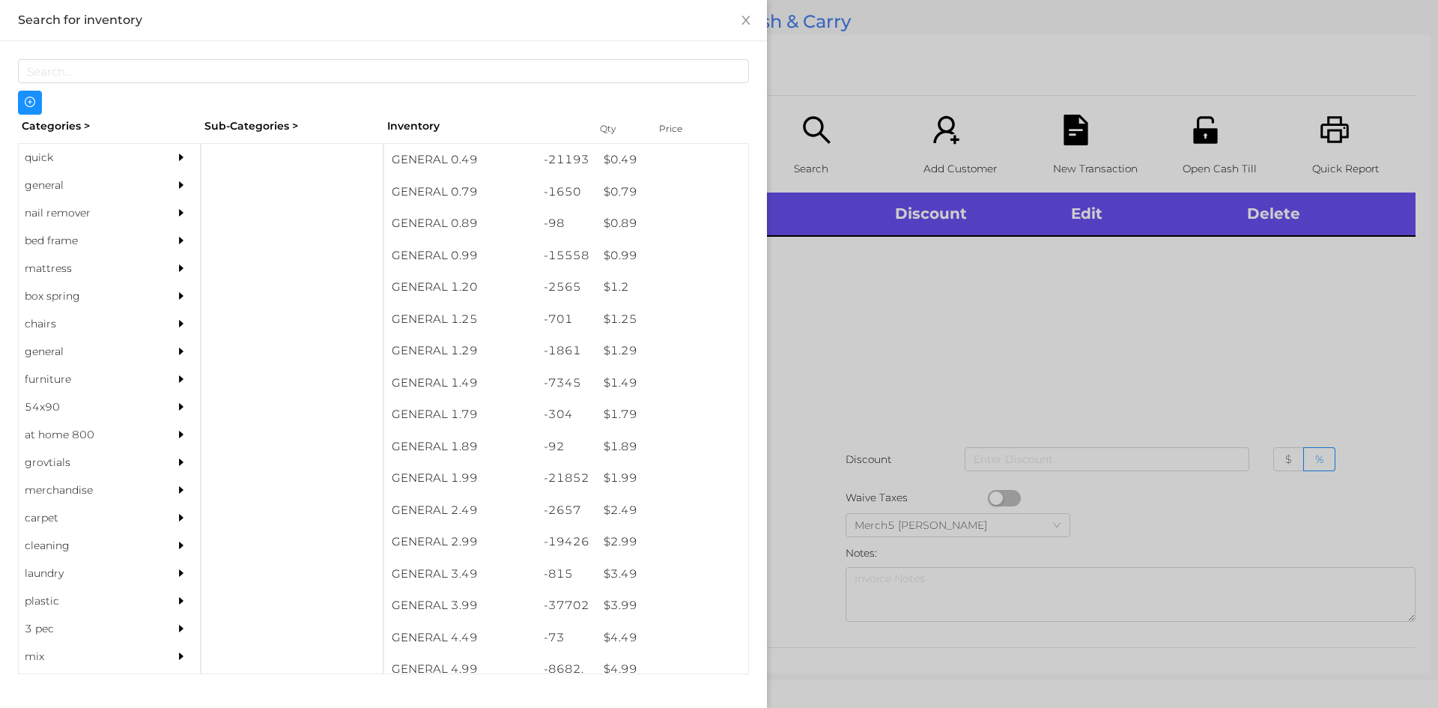
click at [152, 186] on div "general" at bounding box center [109, 186] width 181 height 28
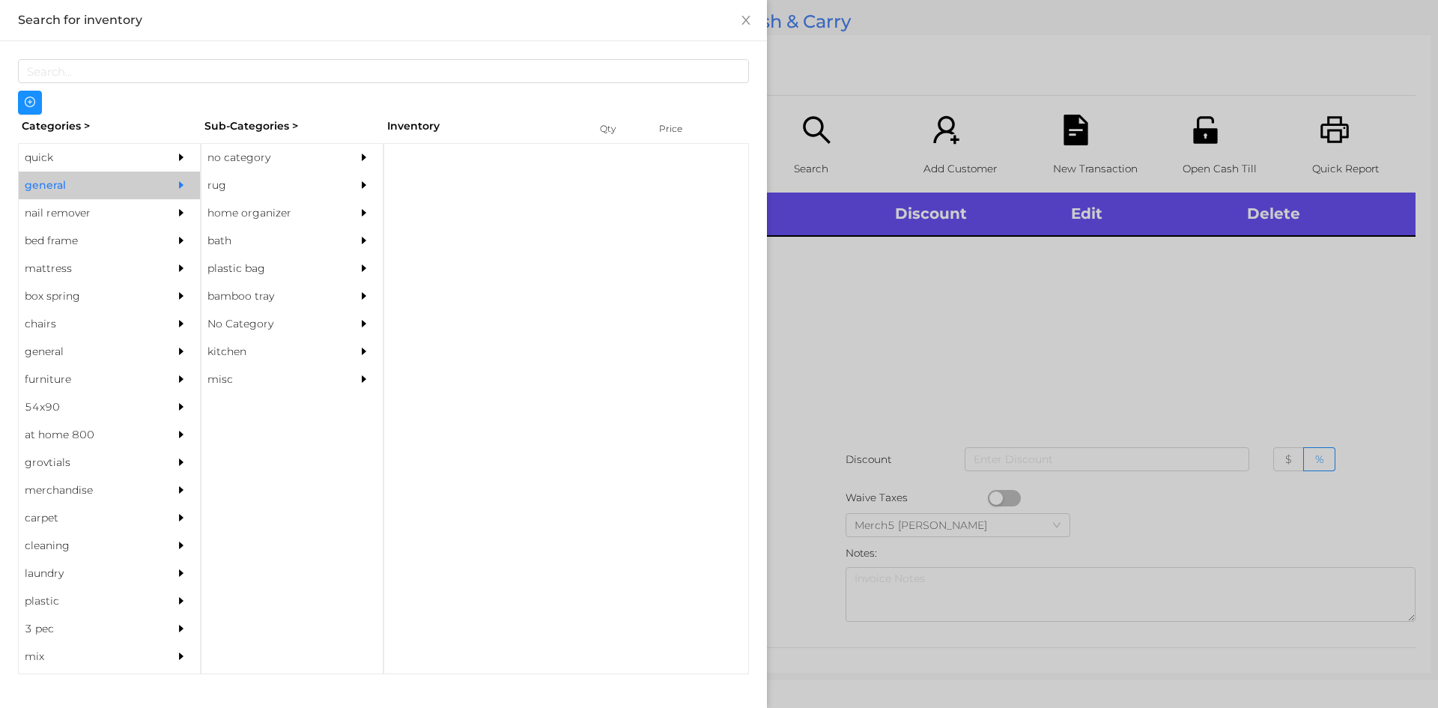
click at [318, 178] on div "rug" at bounding box center [269, 186] width 136 height 28
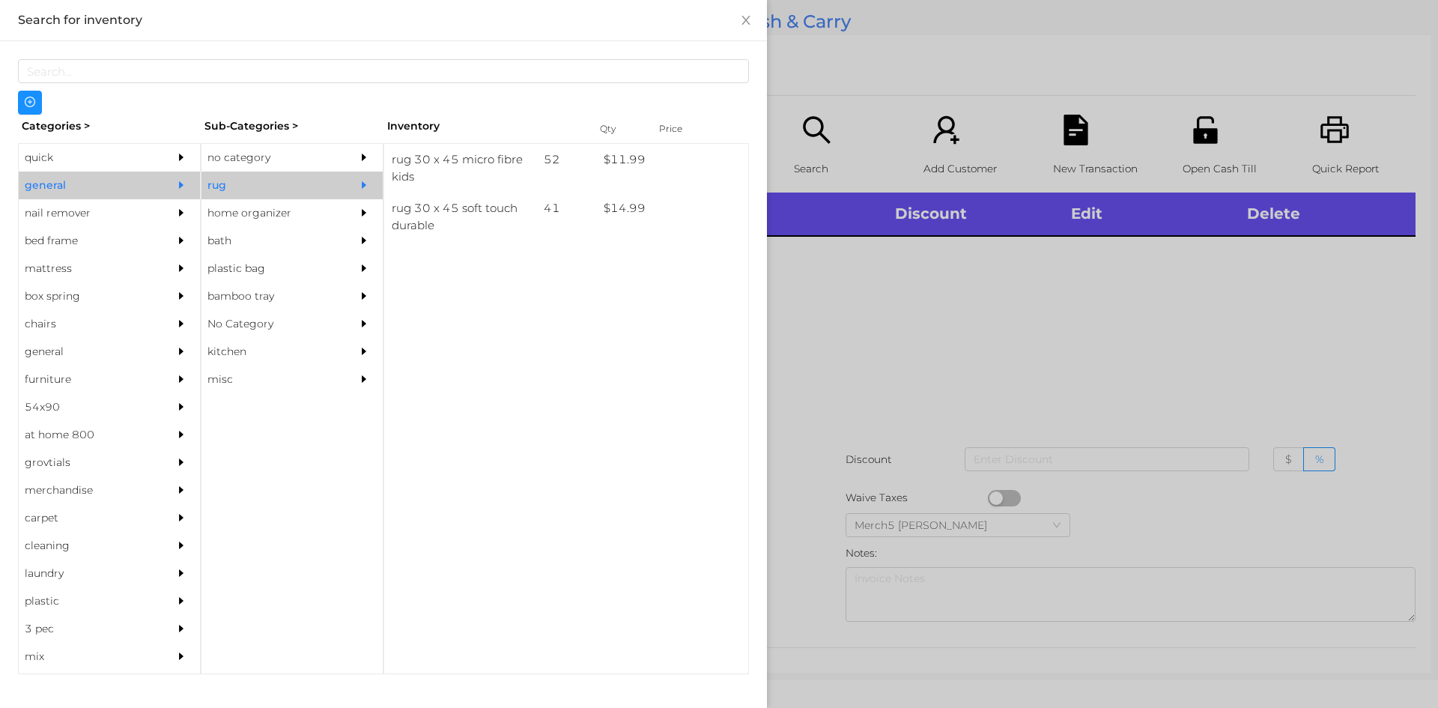
click at [353, 165] on div at bounding box center [368, 158] width 30 height 28
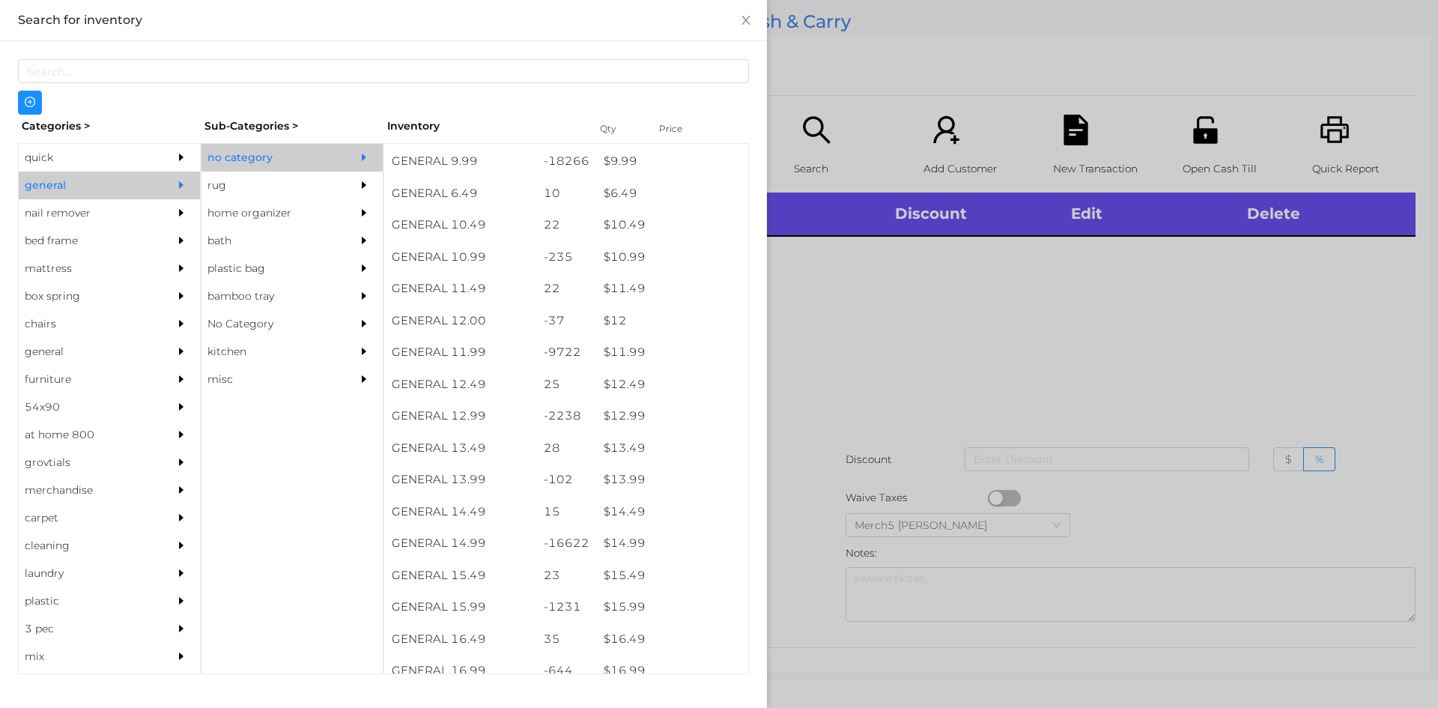
scroll to position [1049, 0]
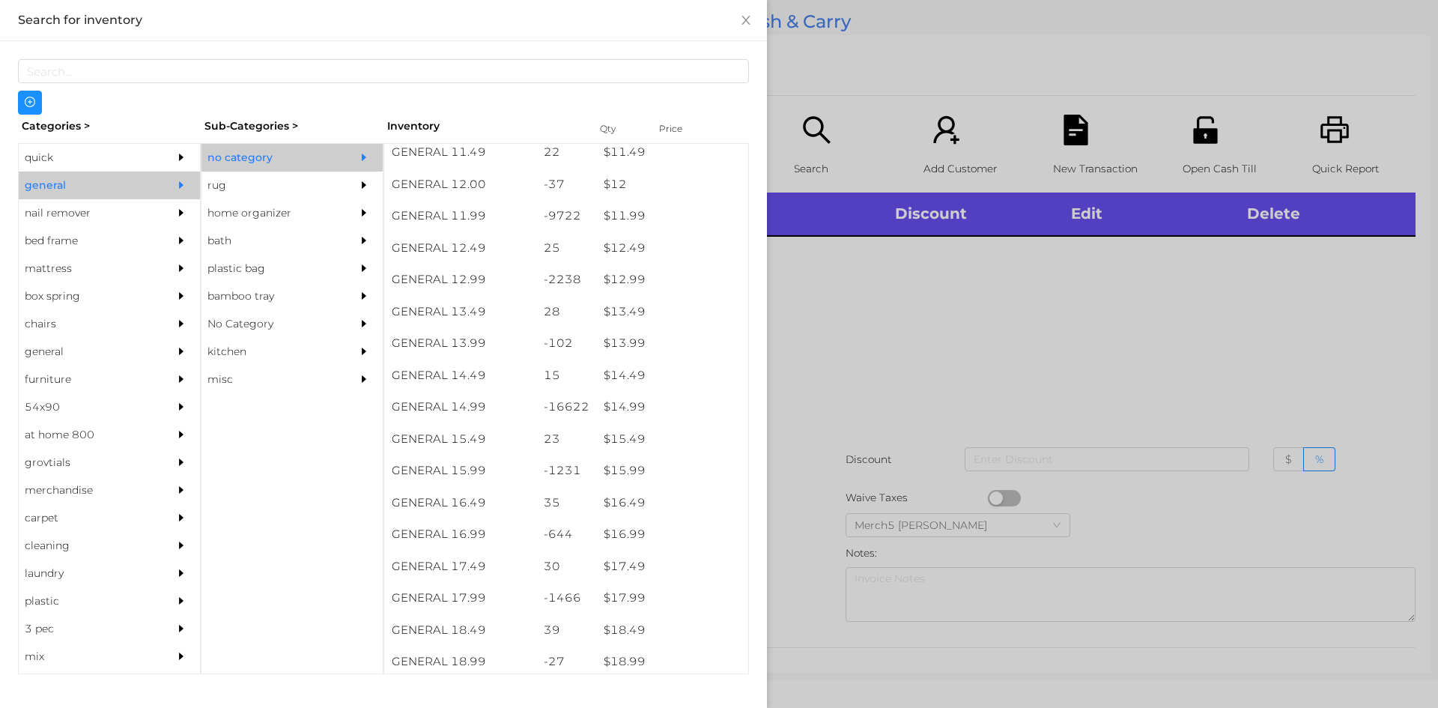
click at [940, 382] on div at bounding box center [719, 354] width 1438 height 708
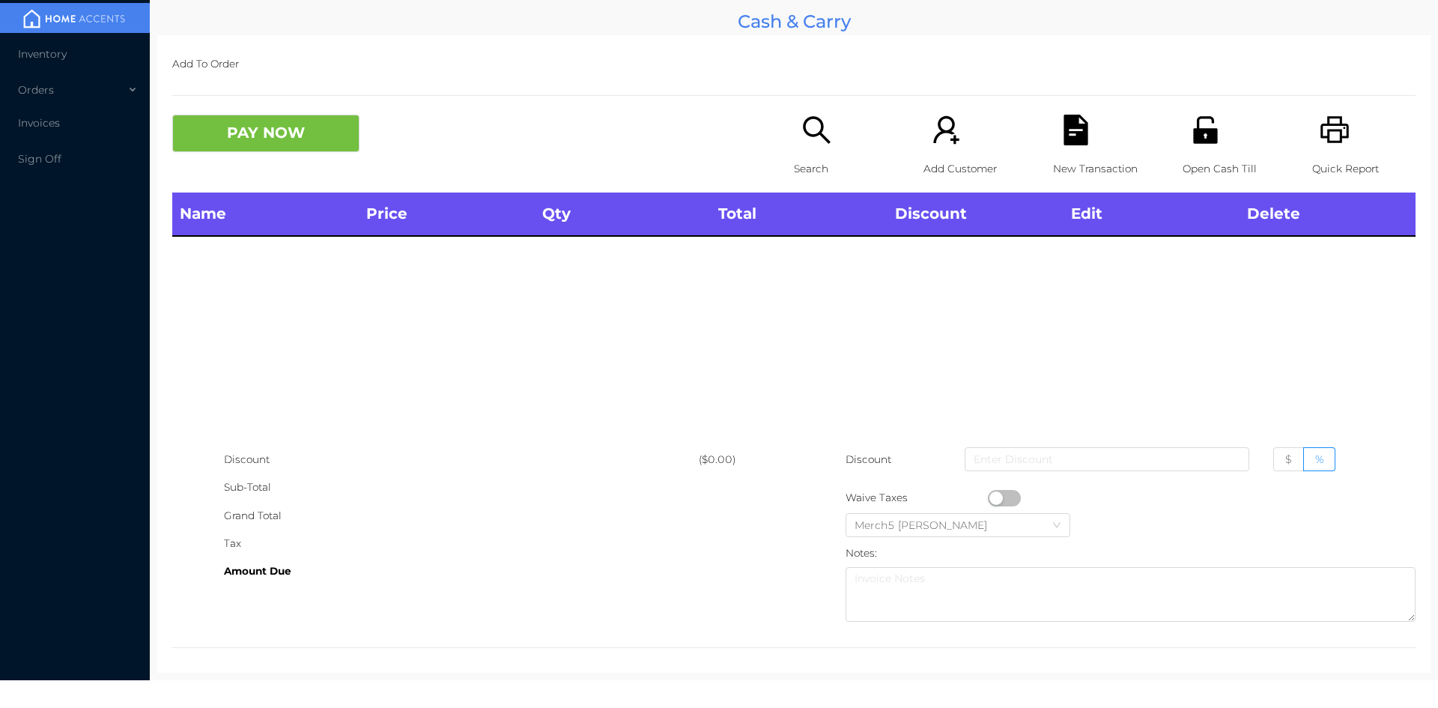
click at [828, 152] on div "Search" at bounding box center [845, 154] width 103 height 78
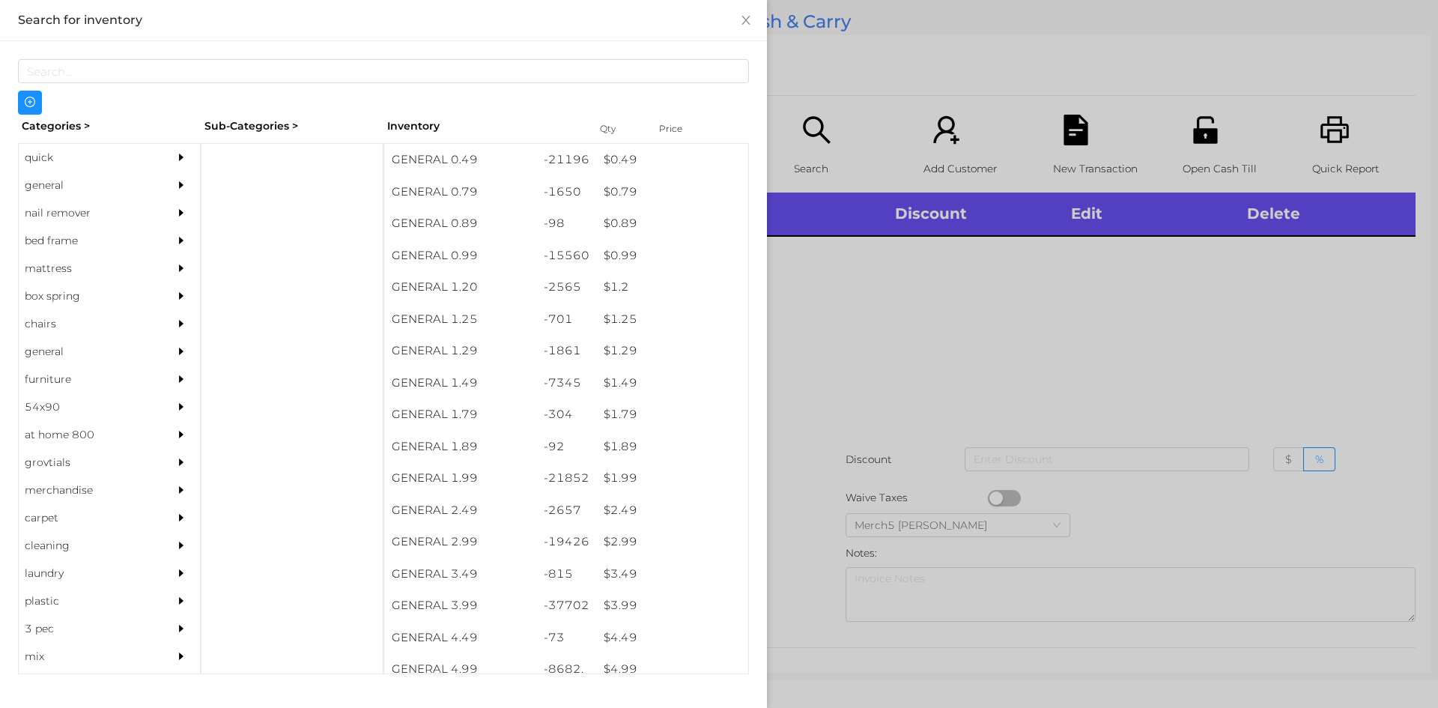
click at [1278, 318] on div at bounding box center [719, 354] width 1438 height 708
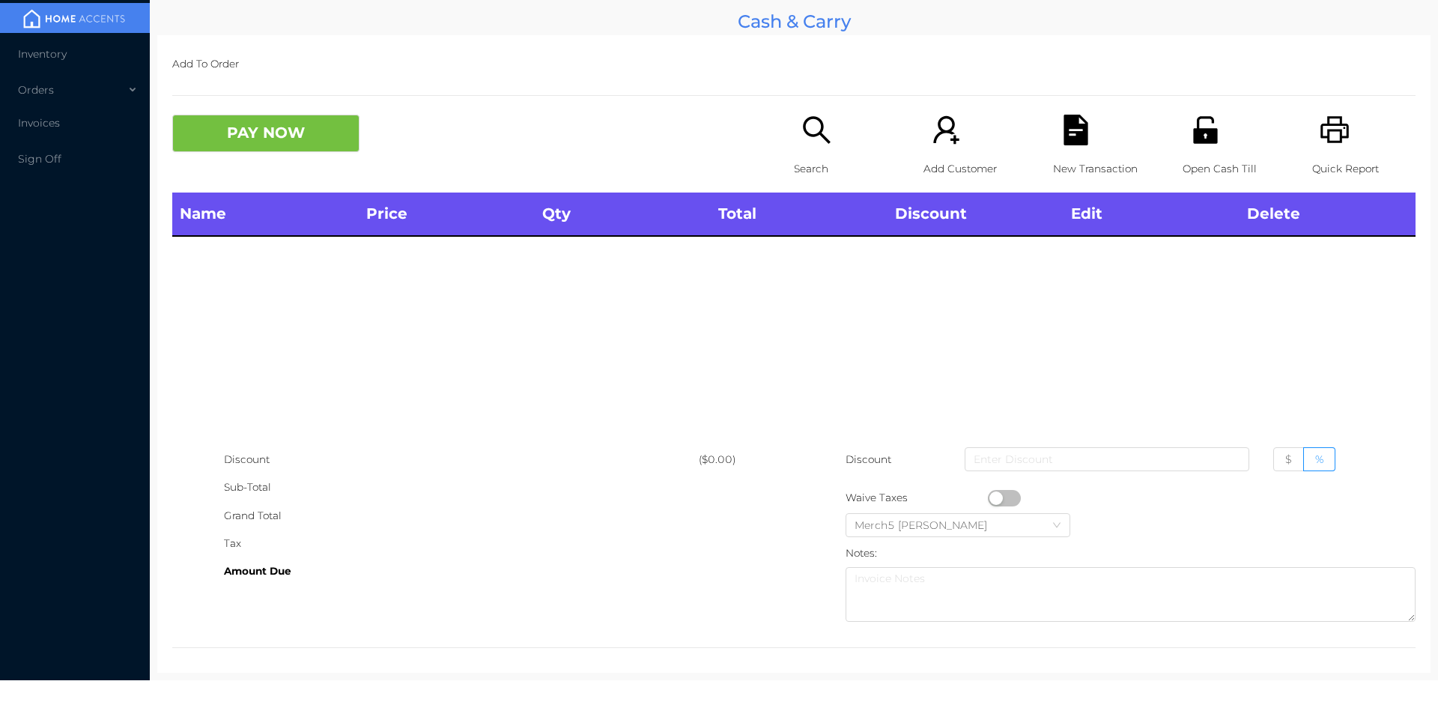
click at [828, 155] on p "Search" at bounding box center [845, 169] width 103 height 28
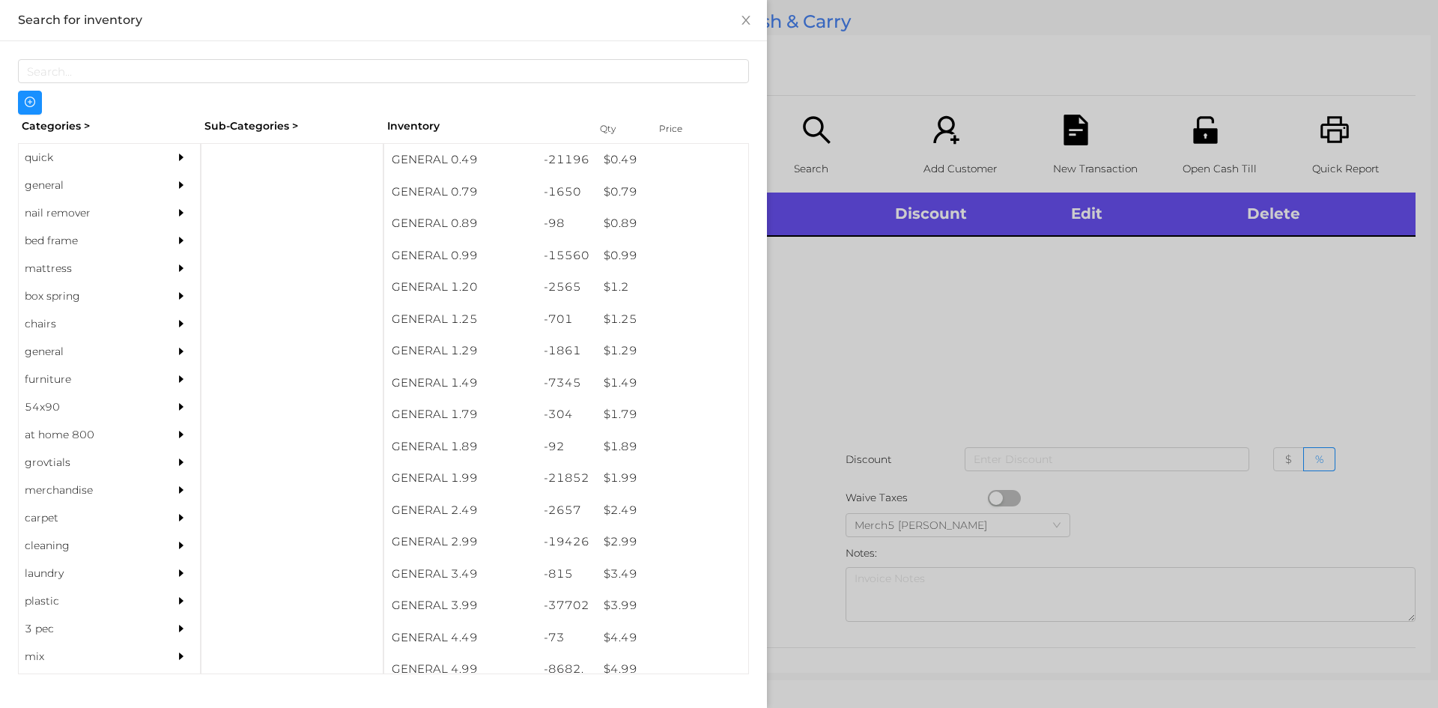
click at [1022, 270] on div at bounding box center [719, 354] width 1438 height 708
